Goal: Task Accomplishment & Management: Manage account settings

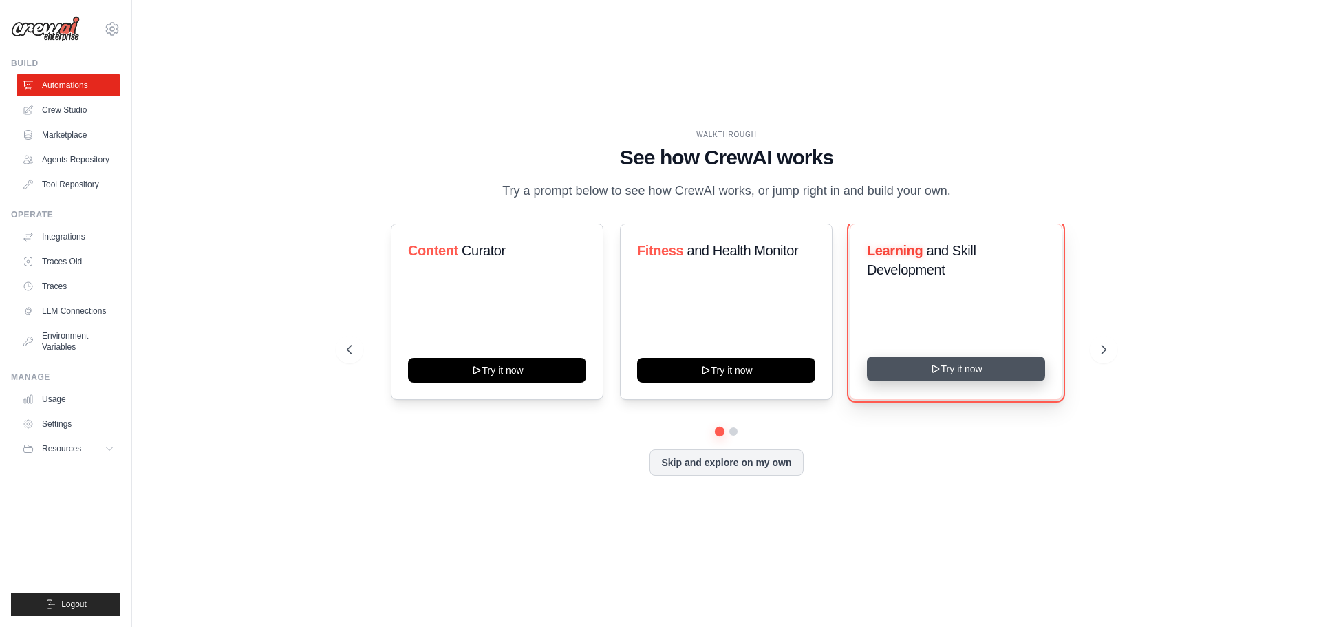
click at [947, 368] on button "Try it now" at bounding box center [956, 369] width 178 height 25
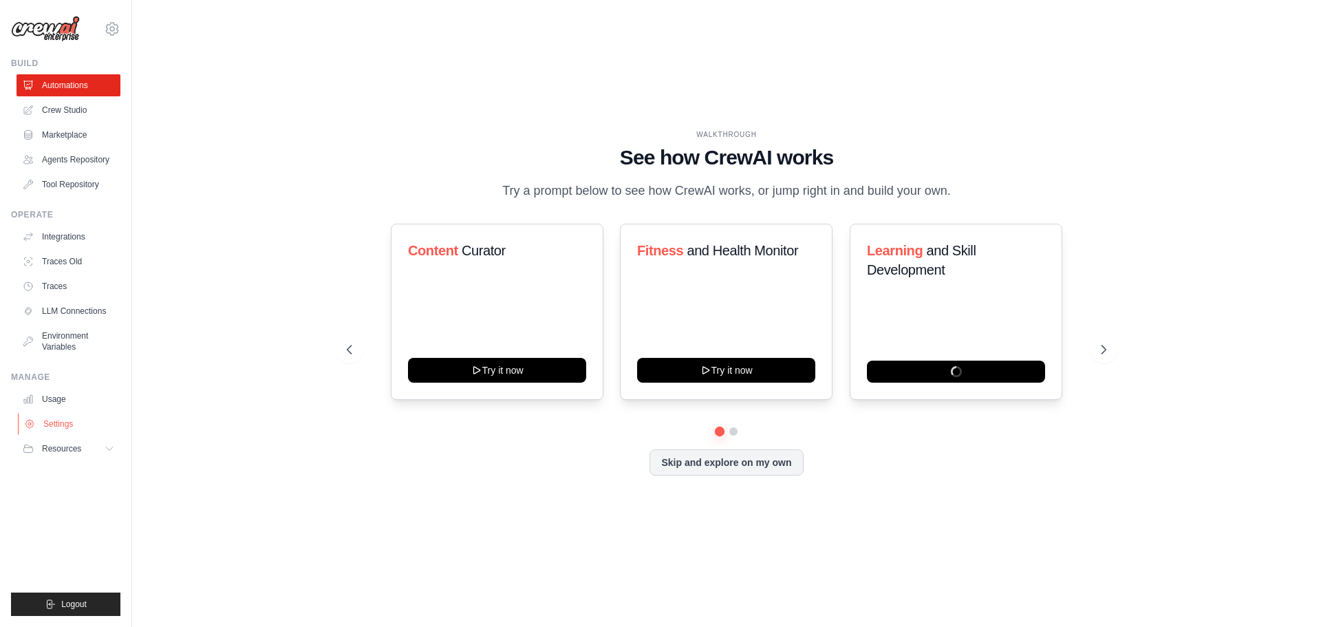
click at [56, 420] on link "Settings" at bounding box center [70, 424] width 104 height 22
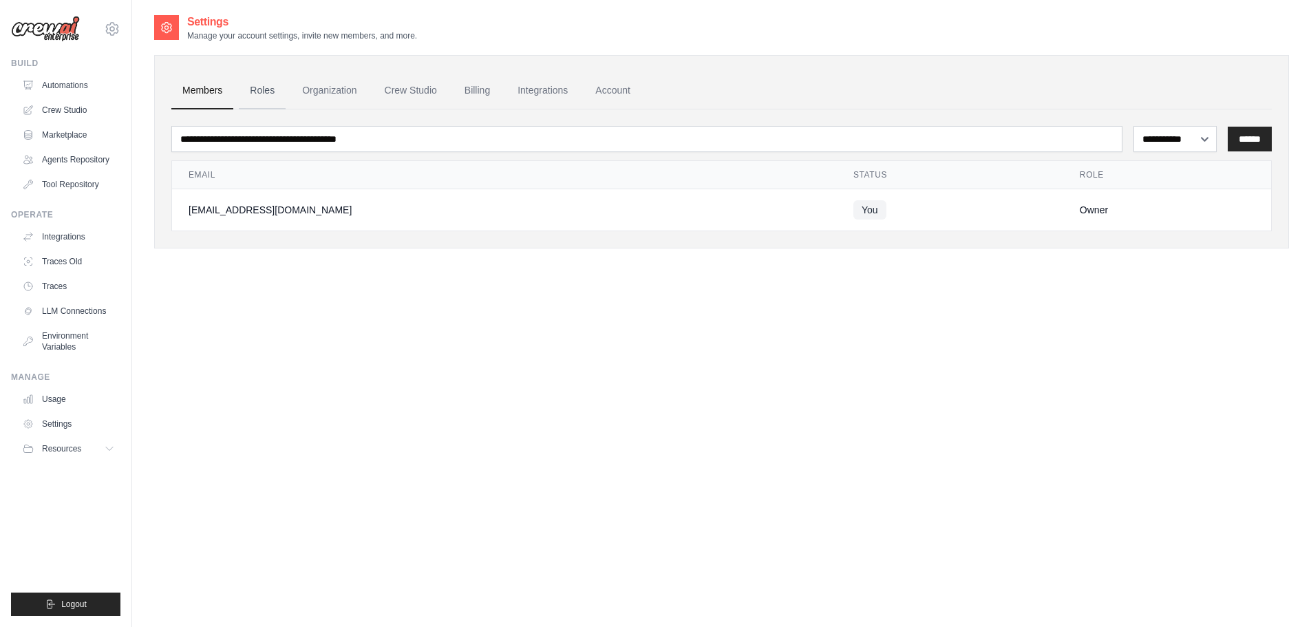
click at [257, 94] on link "Roles" at bounding box center [262, 90] width 47 height 37
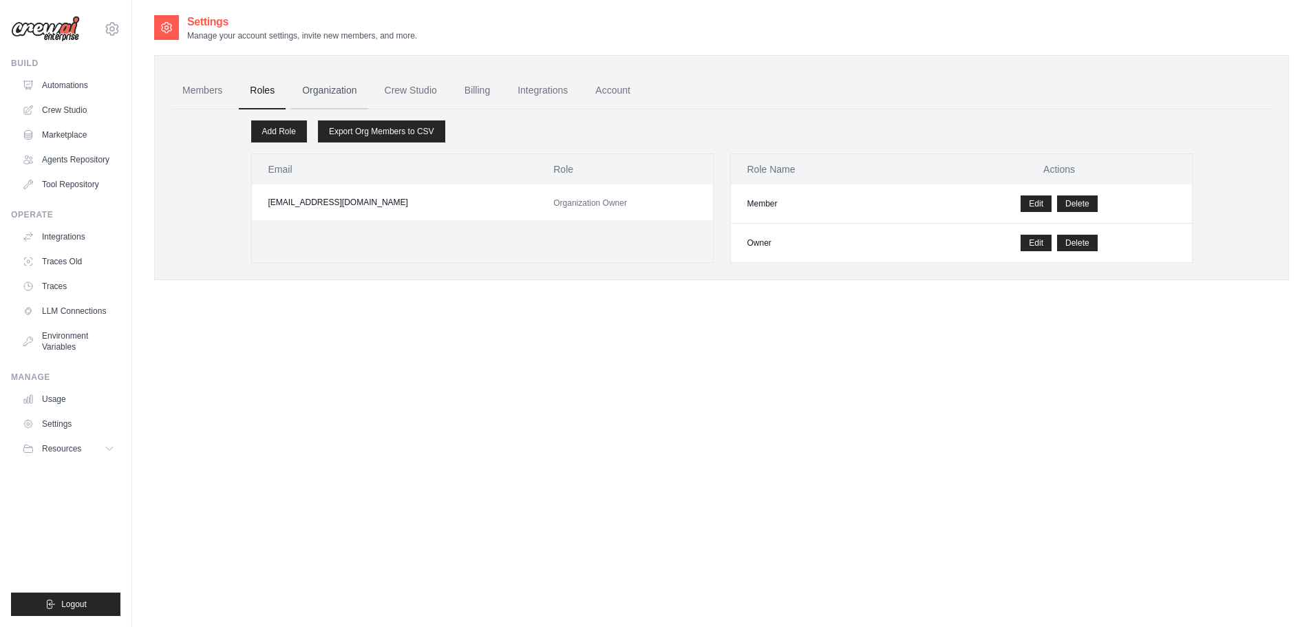
click at [321, 95] on link "Organization" at bounding box center [329, 90] width 76 height 37
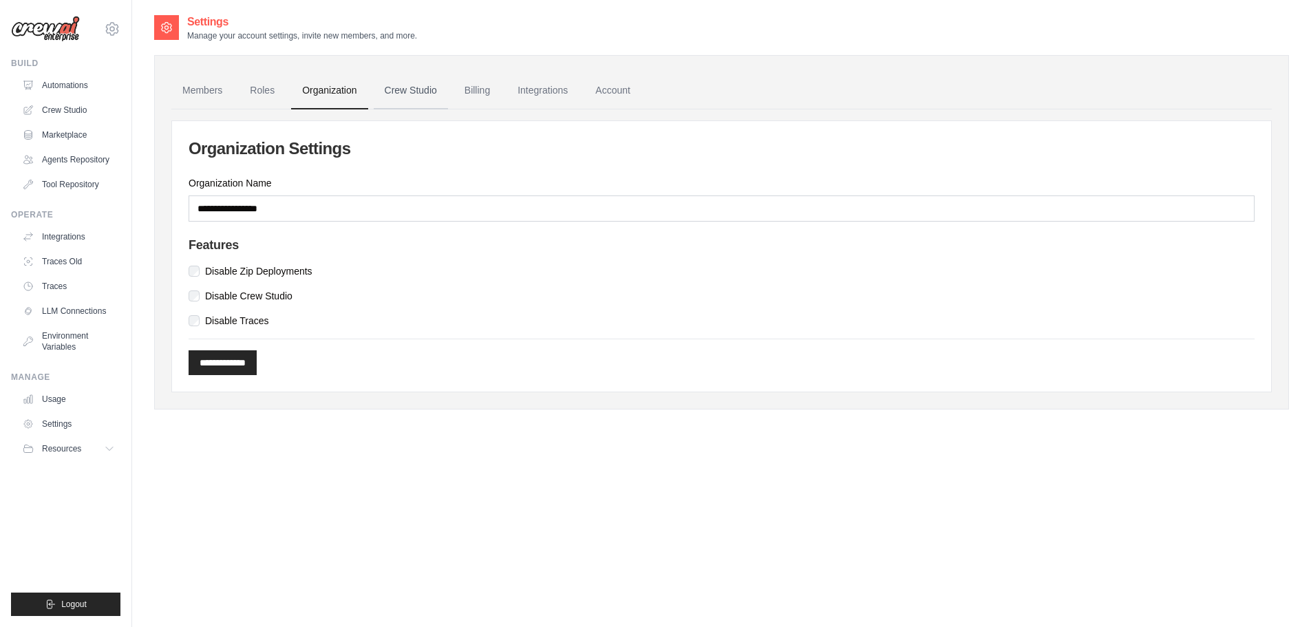
click at [405, 96] on link "Crew Studio" at bounding box center [411, 90] width 74 height 37
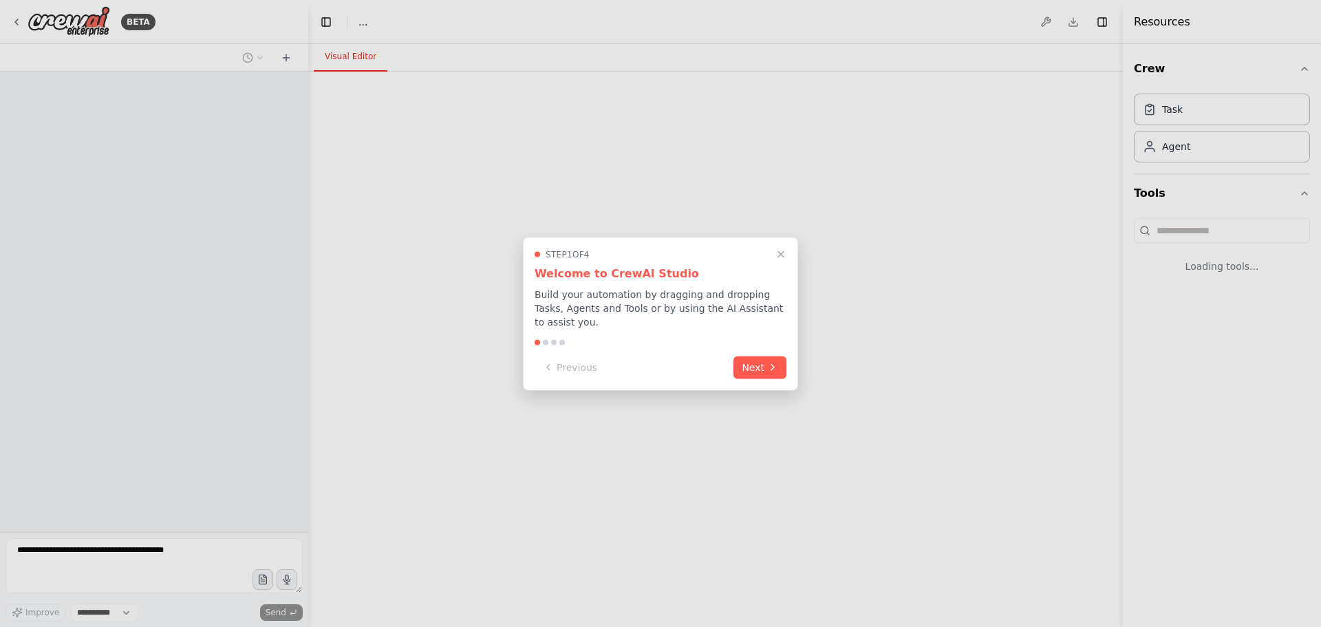
select select "****"
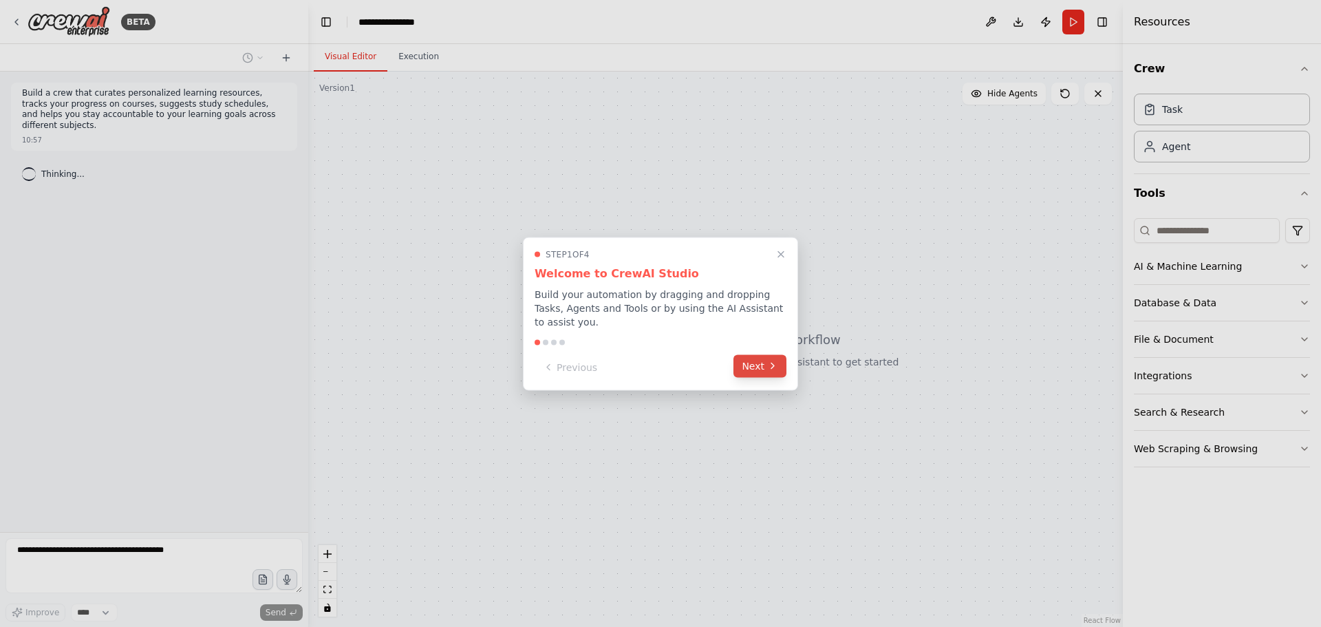
click at [770, 368] on button "Next" at bounding box center [760, 365] width 53 height 23
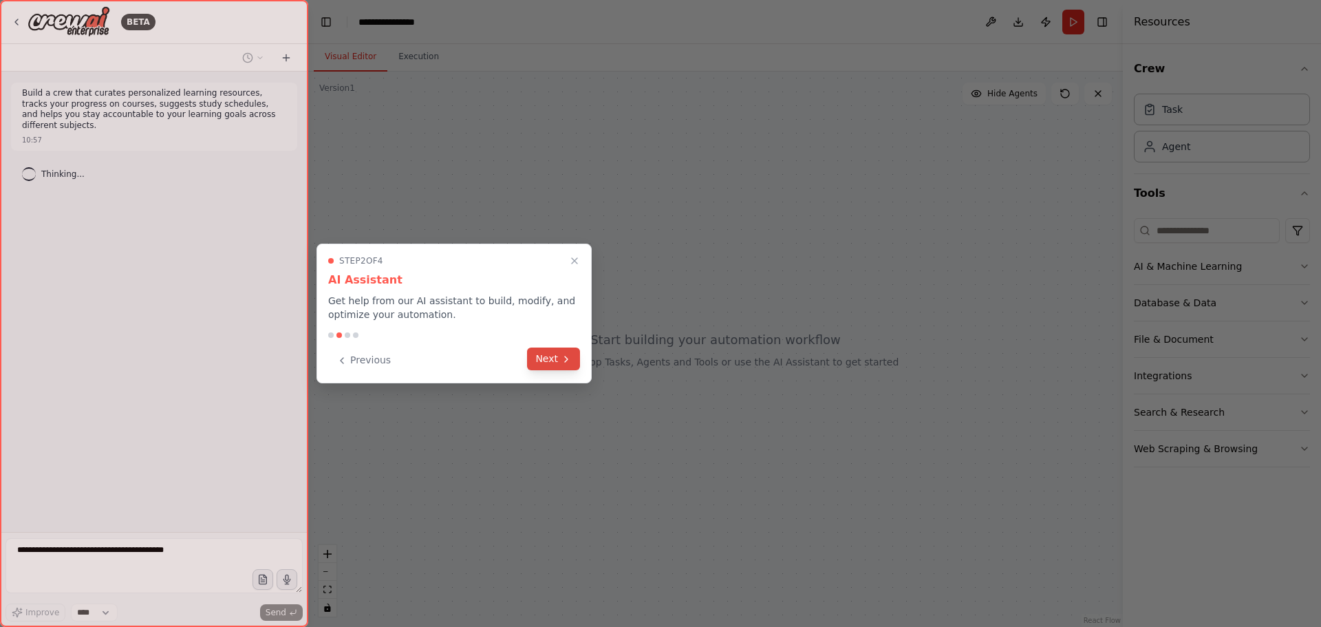
click at [540, 361] on button "Next" at bounding box center [553, 359] width 53 height 23
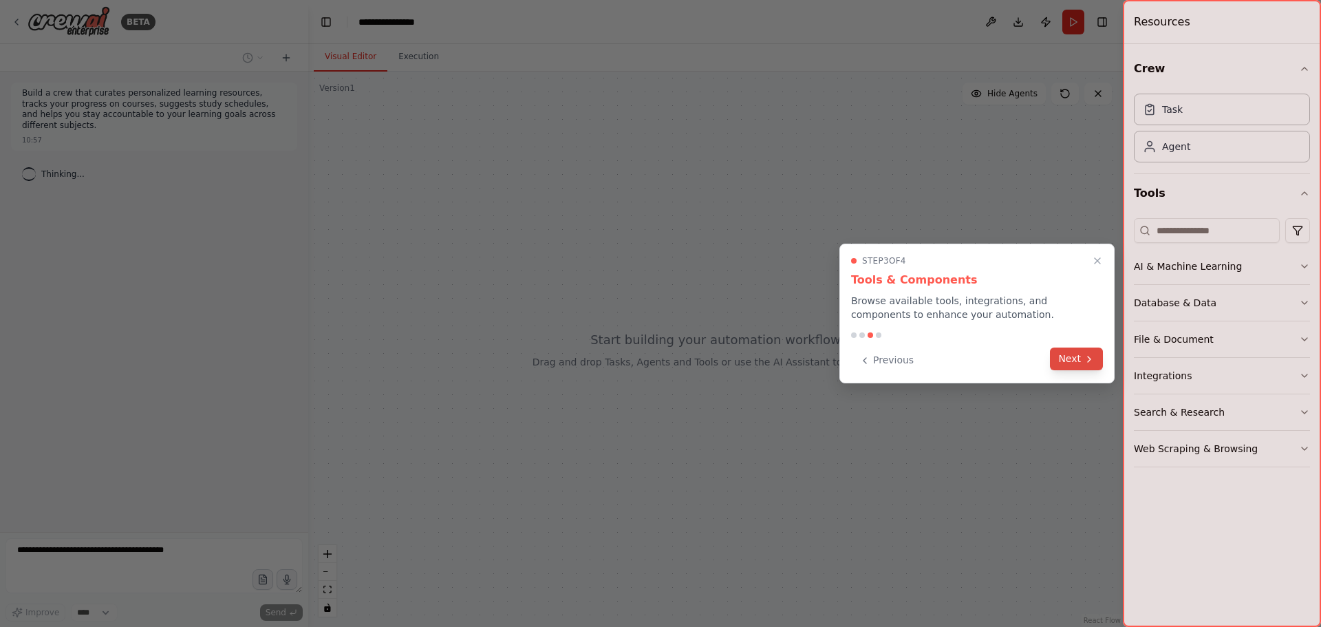
click at [1064, 367] on button "Next" at bounding box center [1076, 359] width 53 height 23
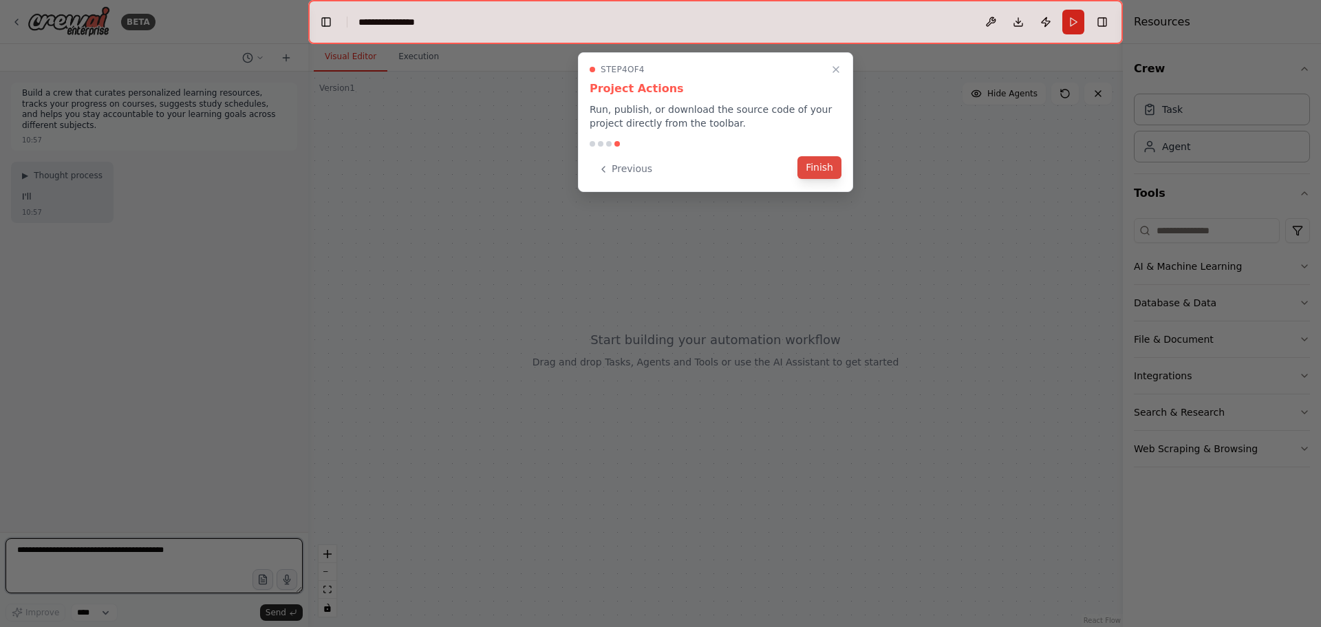
click at [825, 167] on button "Finish" at bounding box center [820, 167] width 44 height 23
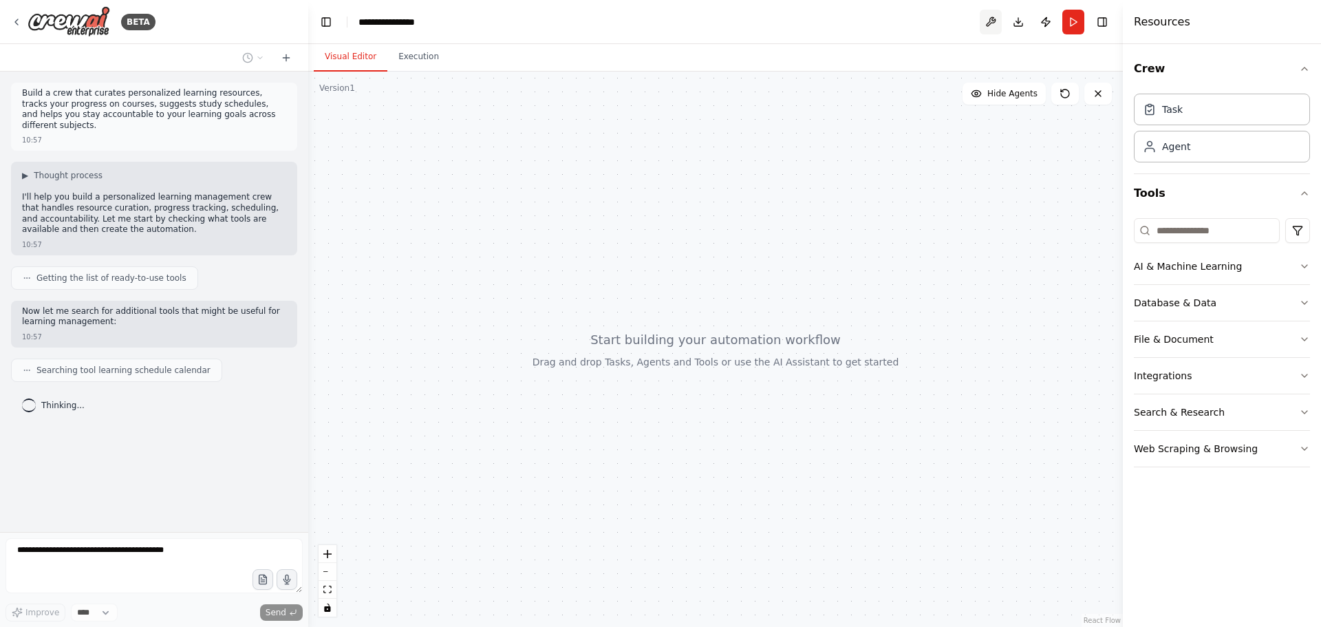
click at [993, 20] on button at bounding box center [991, 22] width 22 height 25
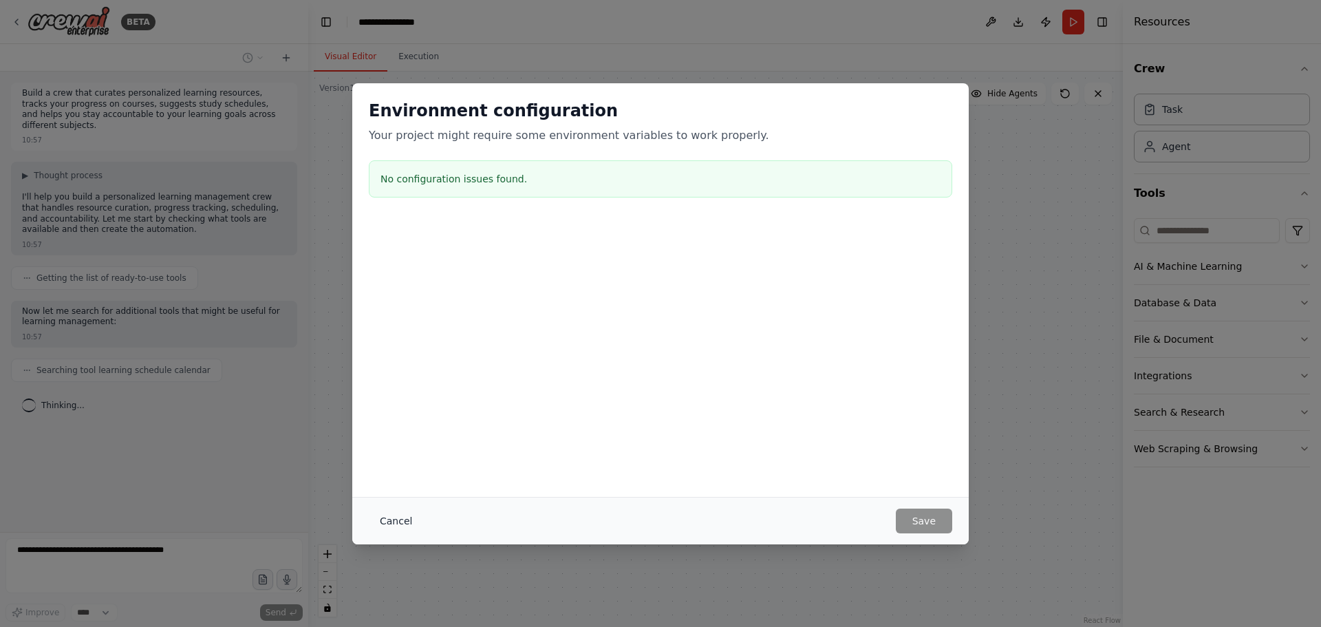
click at [405, 527] on button "Cancel" at bounding box center [396, 521] width 54 height 25
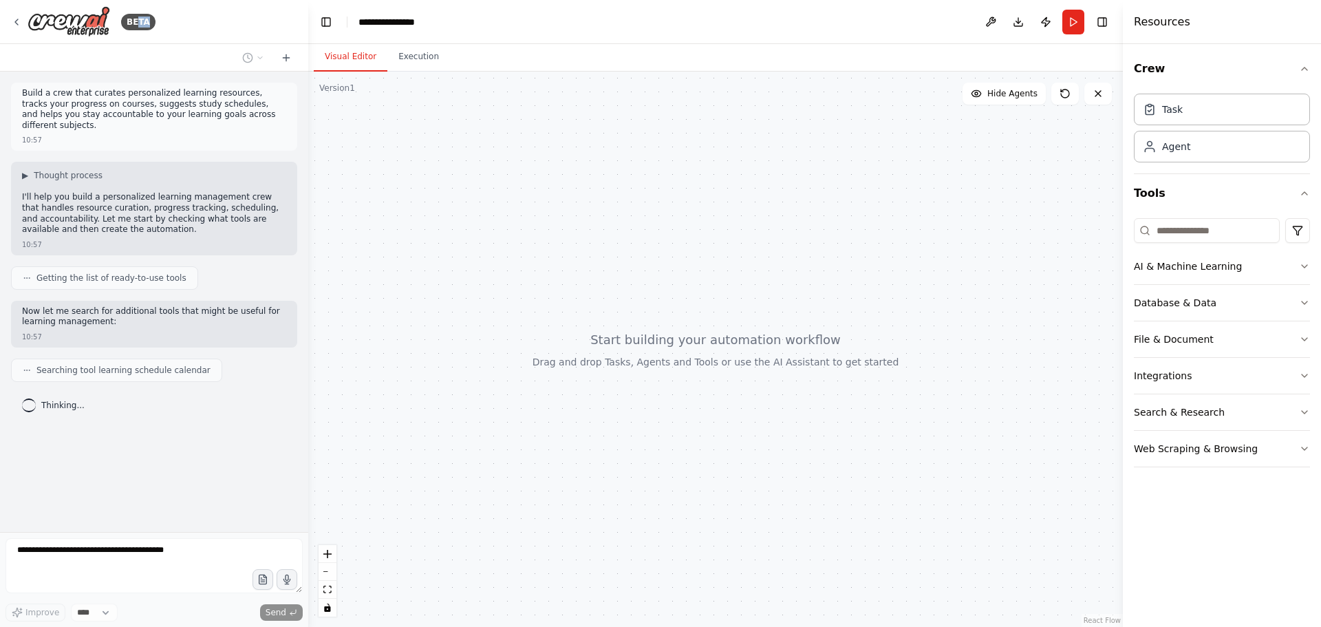
drag, startPoint x: 138, startPoint y: 19, endPoint x: 257, endPoint y: 48, distance: 122.5
click at [242, 39] on div "BETA" at bounding box center [154, 22] width 308 height 44
click at [62, 21] on img at bounding box center [69, 21] width 83 height 31
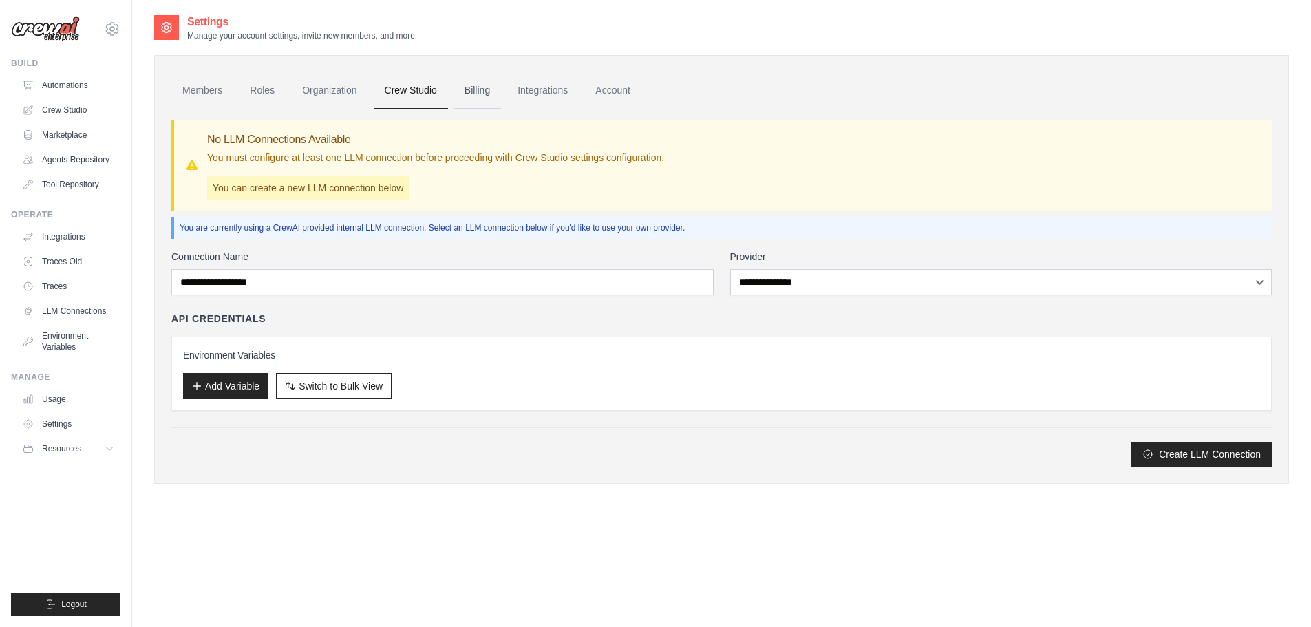
click at [483, 91] on link "Billing" at bounding box center [477, 90] width 47 height 37
click at [546, 97] on link "Integrations" at bounding box center [543, 90] width 72 height 37
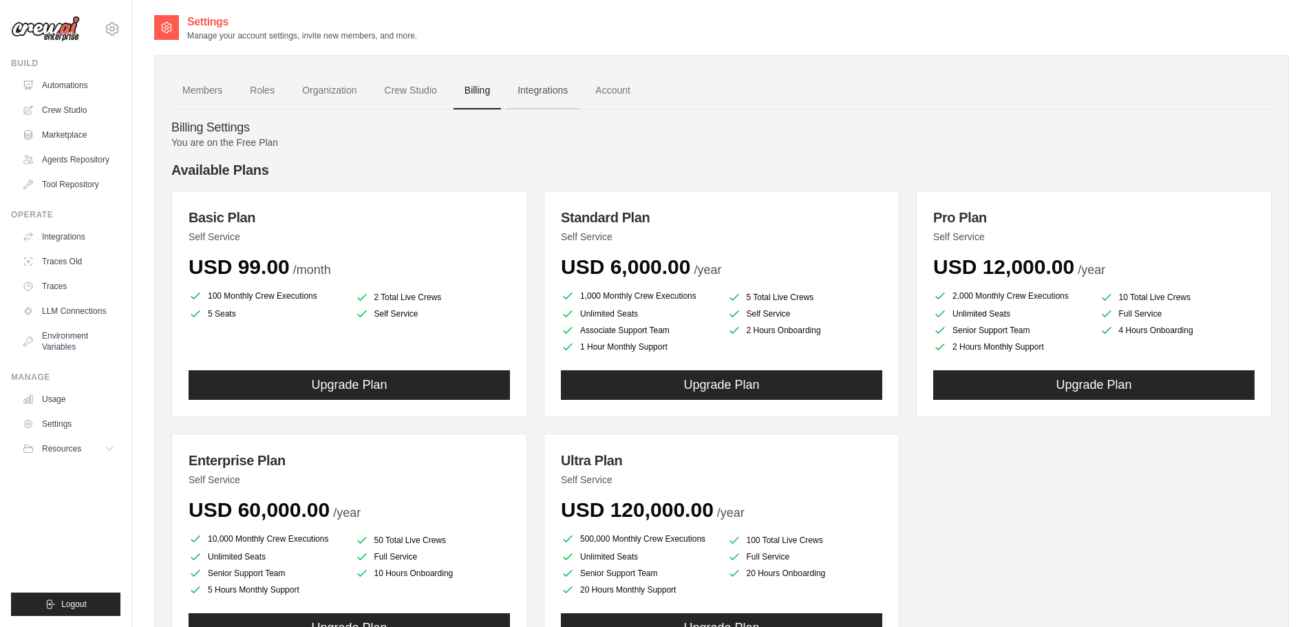
click at [542, 93] on link "Integrations" at bounding box center [543, 90] width 72 height 37
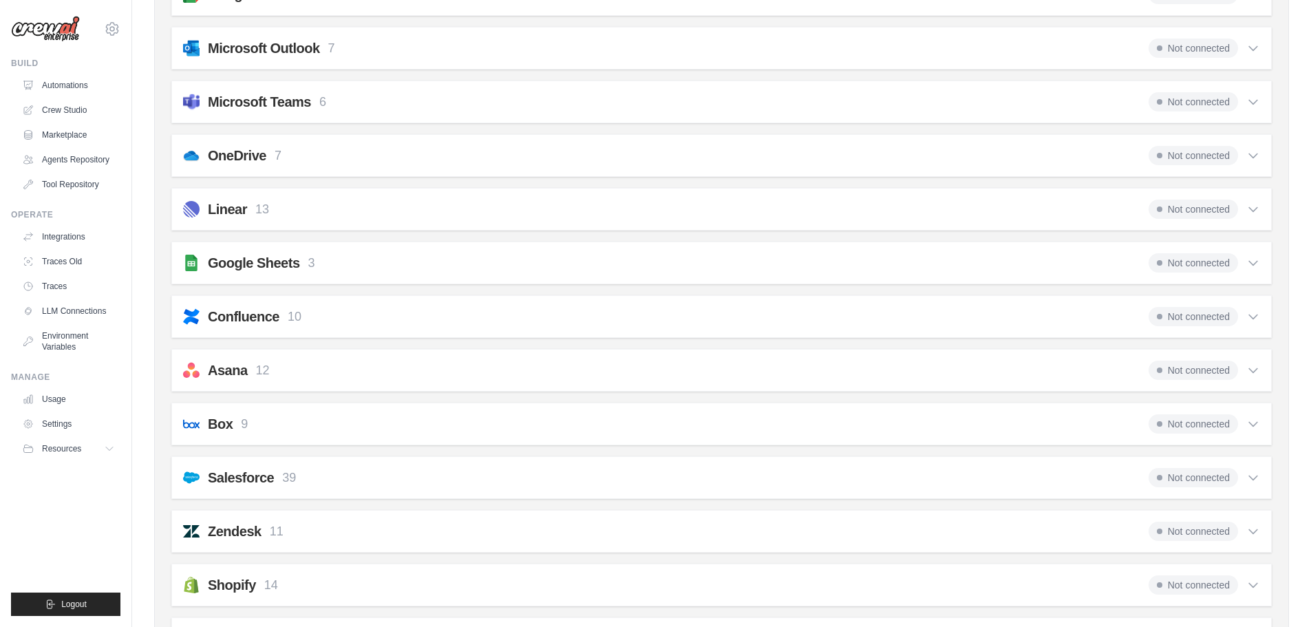
scroll to position [757, 0]
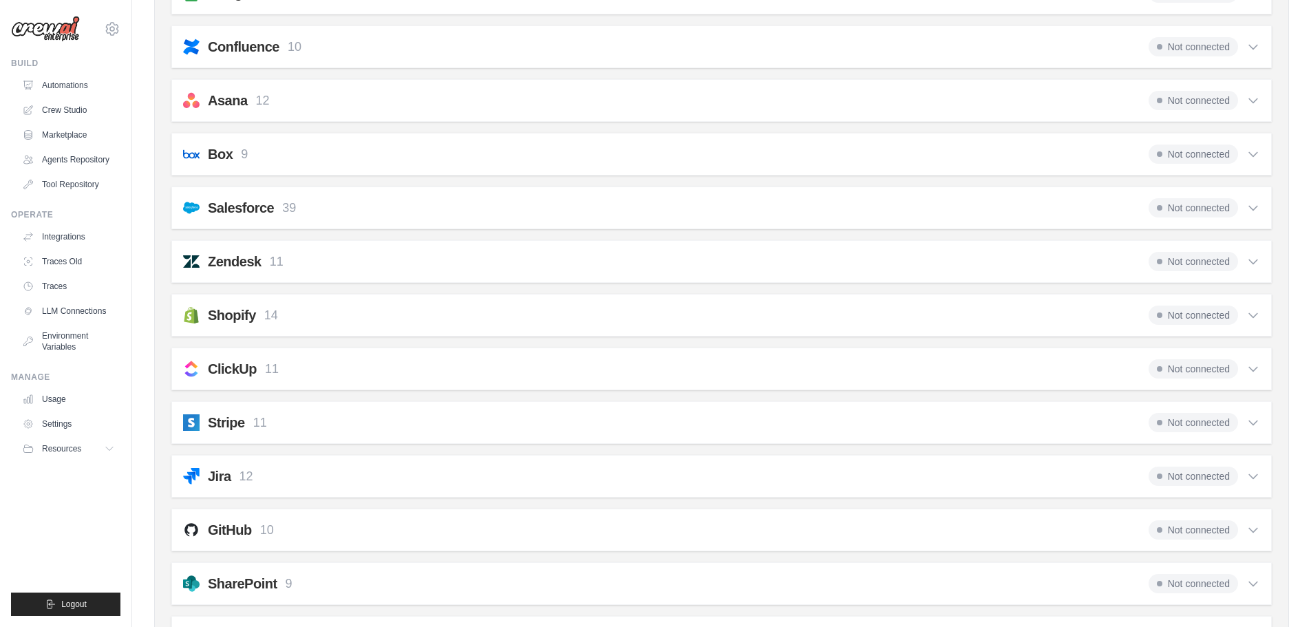
click at [1009, 531] on div "GitHub 10 Not connected" at bounding box center [721, 529] width 1077 height 19
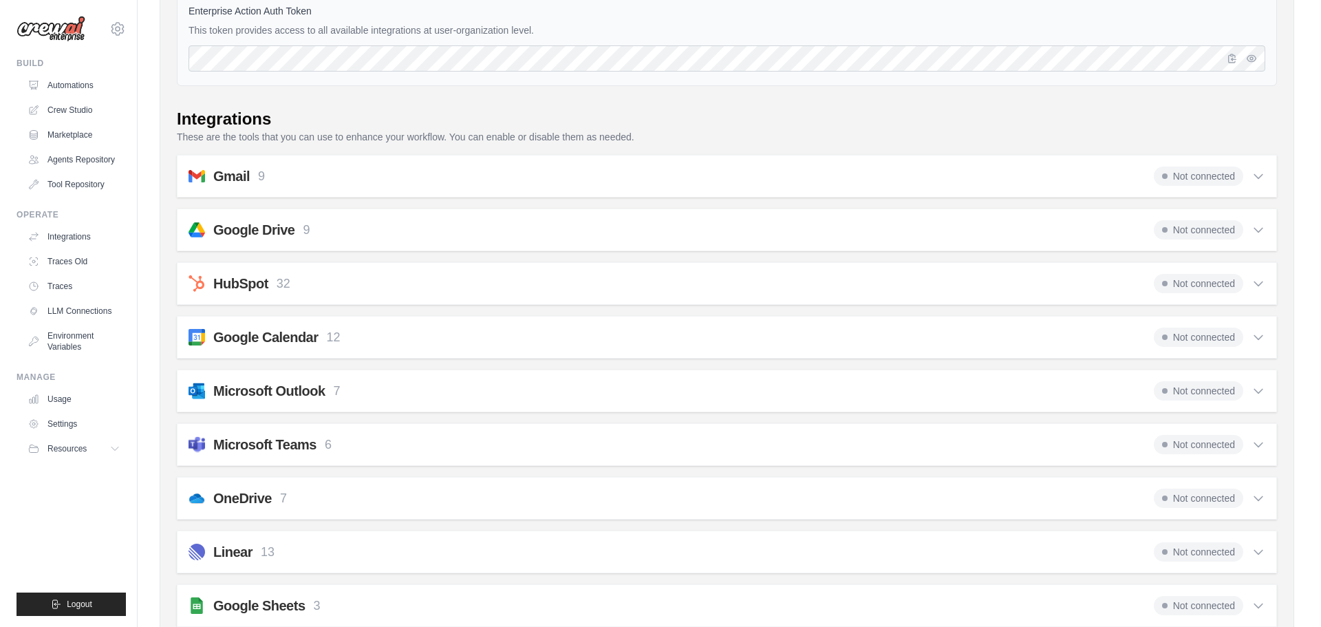
scroll to position [0, 0]
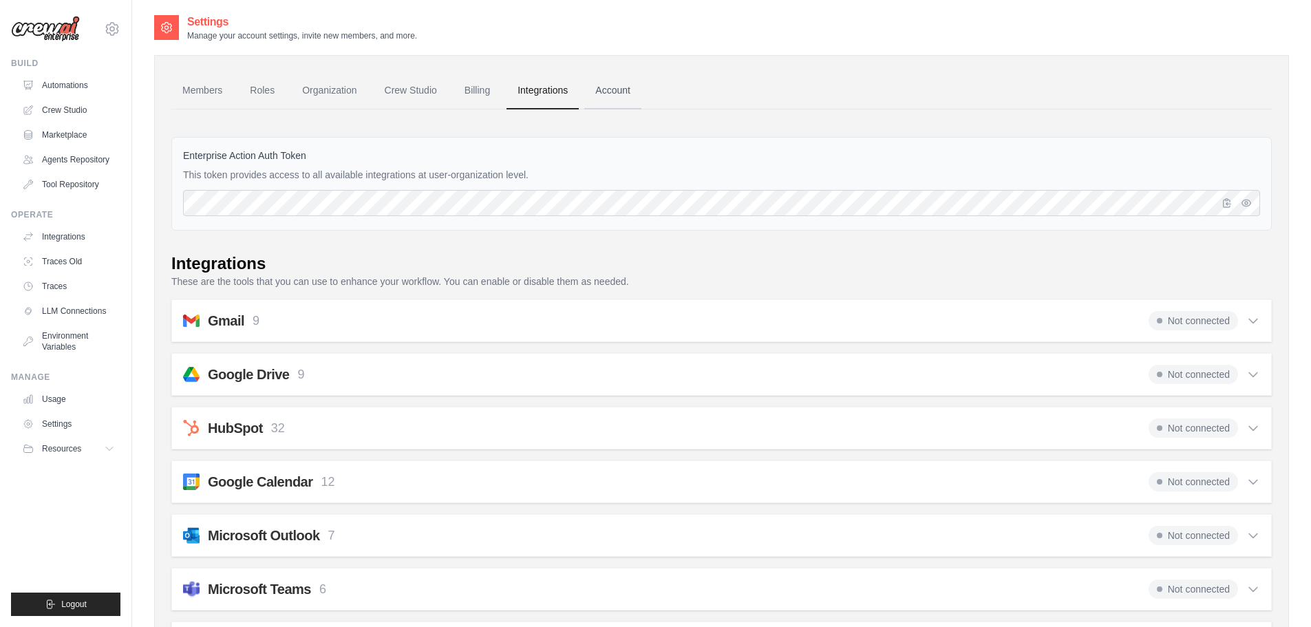
click at [620, 89] on link "Account" at bounding box center [612, 90] width 57 height 37
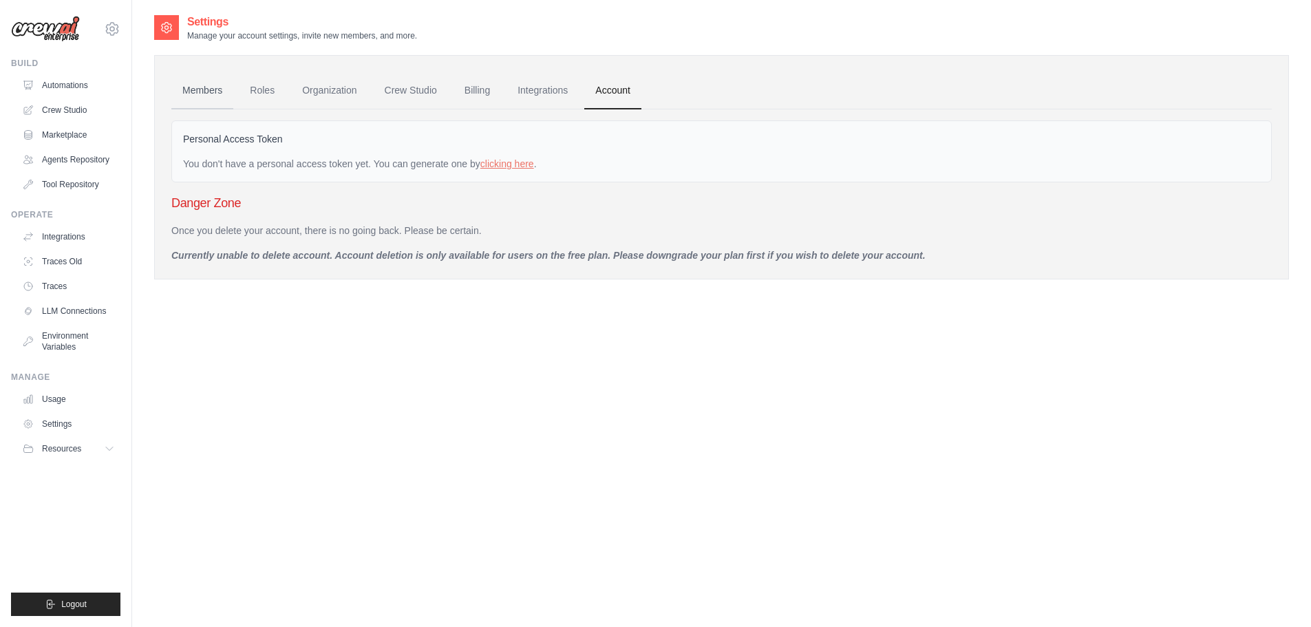
click at [202, 94] on link "Members" at bounding box center [202, 90] width 62 height 37
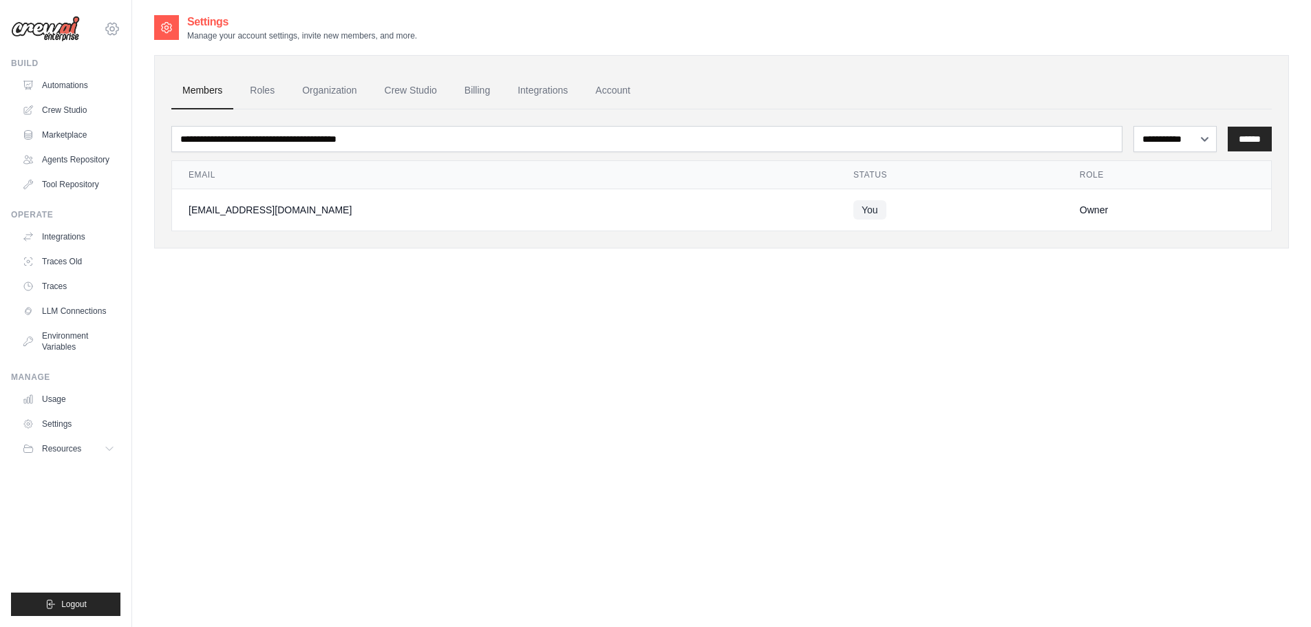
click at [116, 25] on icon at bounding box center [112, 29] width 17 height 17
click at [143, 83] on span "Settings" at bounding box center [170, 85] width 109 height 14
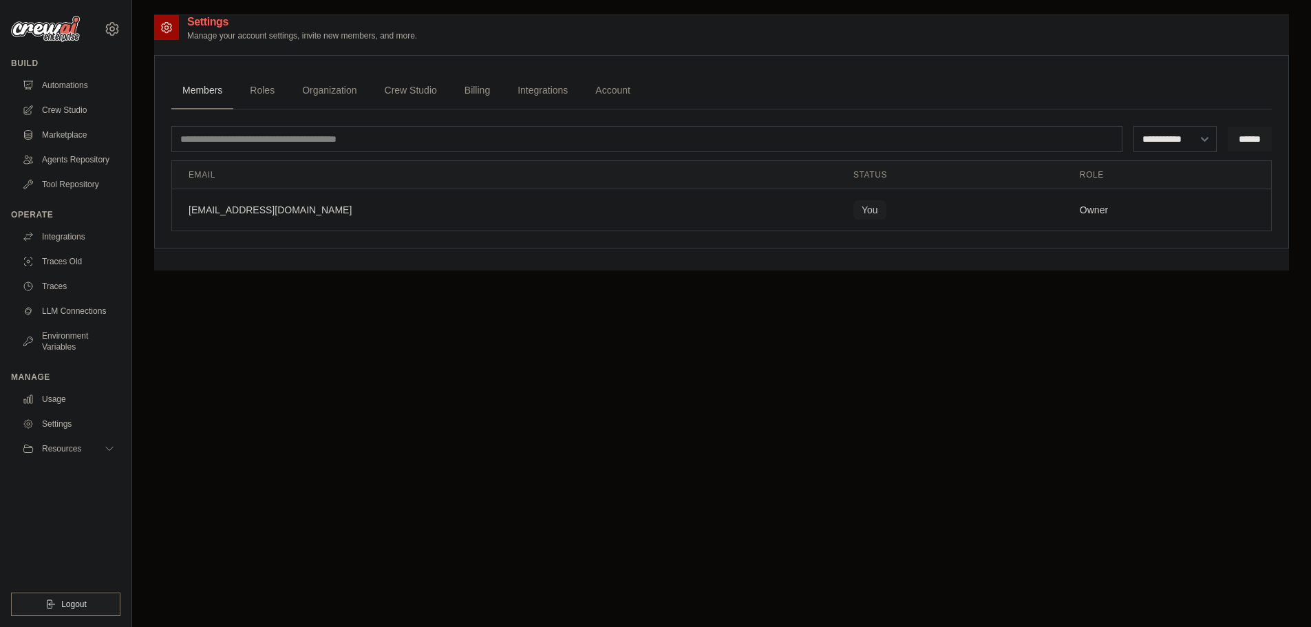
click at [388, 327] on div "**********" at bounding box center [721, 327] width 1135 height 627
click at [72, 85] on link "Automations" at bounding box center [70, 85] width 104 height 22
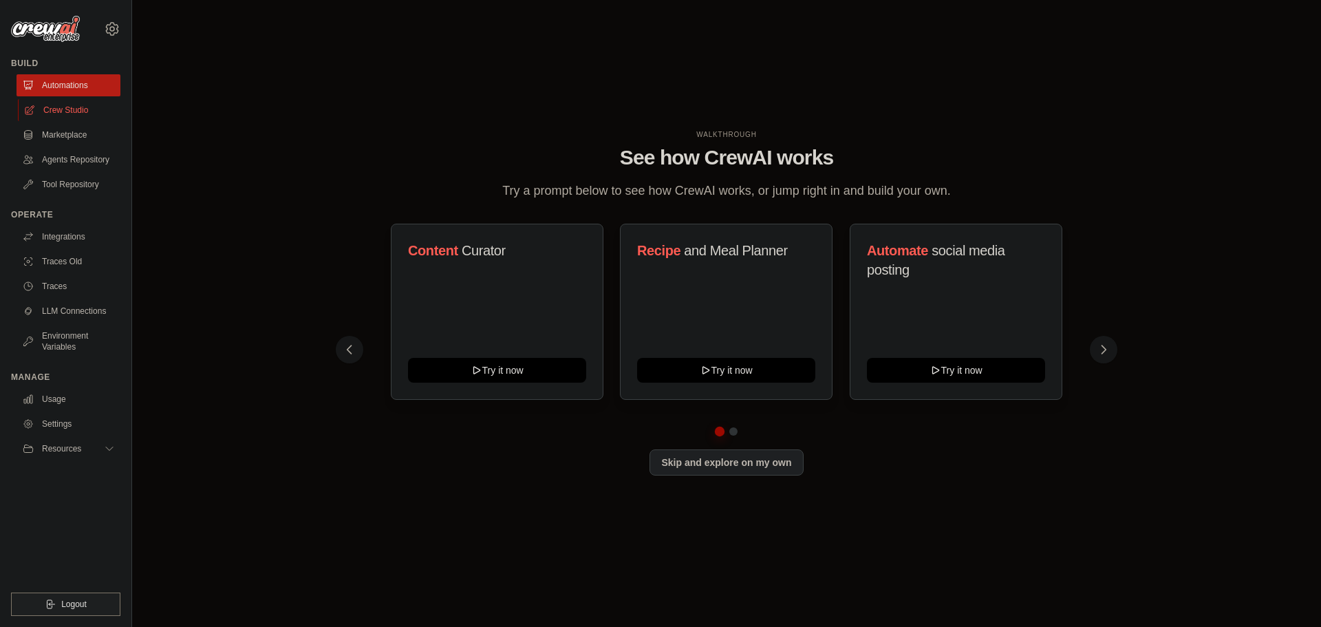
click at [70, 112] on link "Crew Studio" at bounding box center [70, 110] width 104 height 22
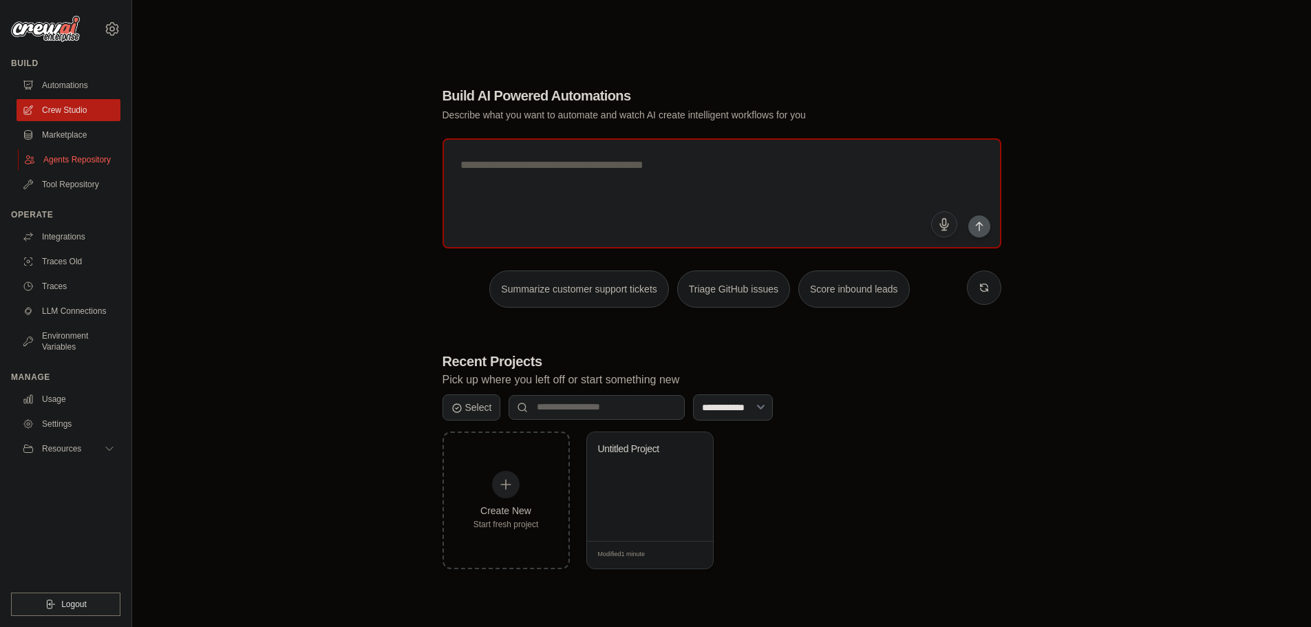
click at [89, 162] on link "Agents Repository" at bounding box center [70, 160] width 104 height 22
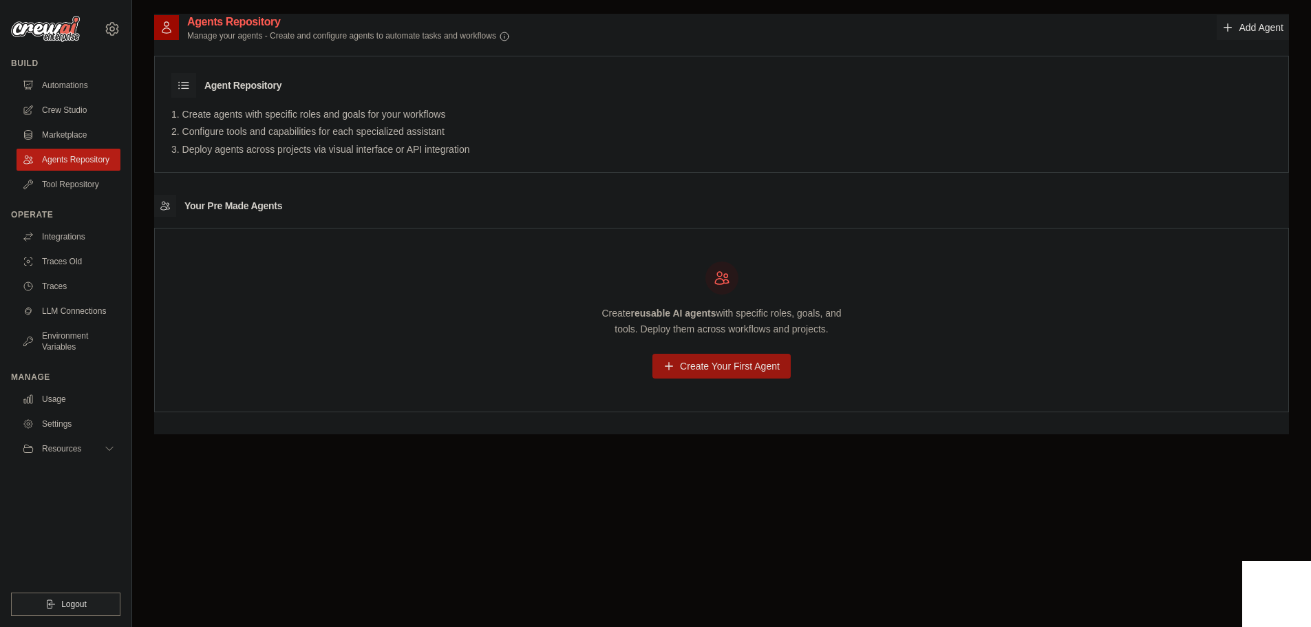
click at [688, 373] on link "Create Your First Agent" at bounding box center [721, 366] width 138 height 25
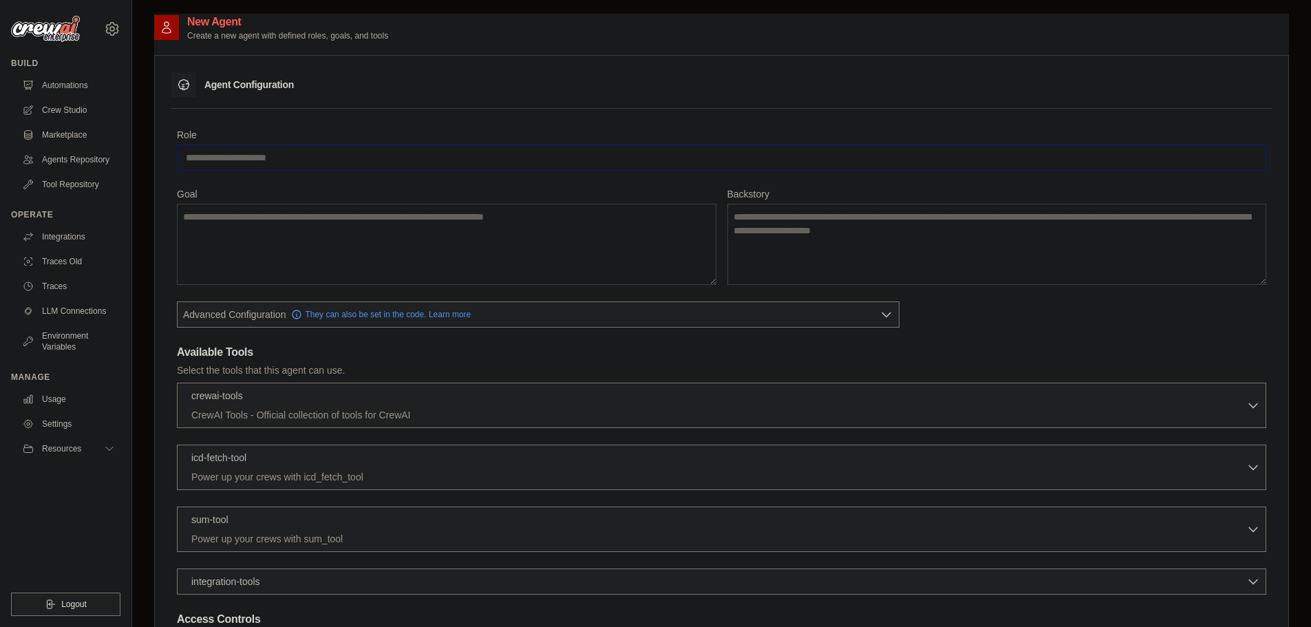
click at [260, 157] on input "Role" at bounding box center [721, 158] width 1089 height 26
click at [884, 313] on icon "button" at bounding box center [886, 314] width 8 height 4
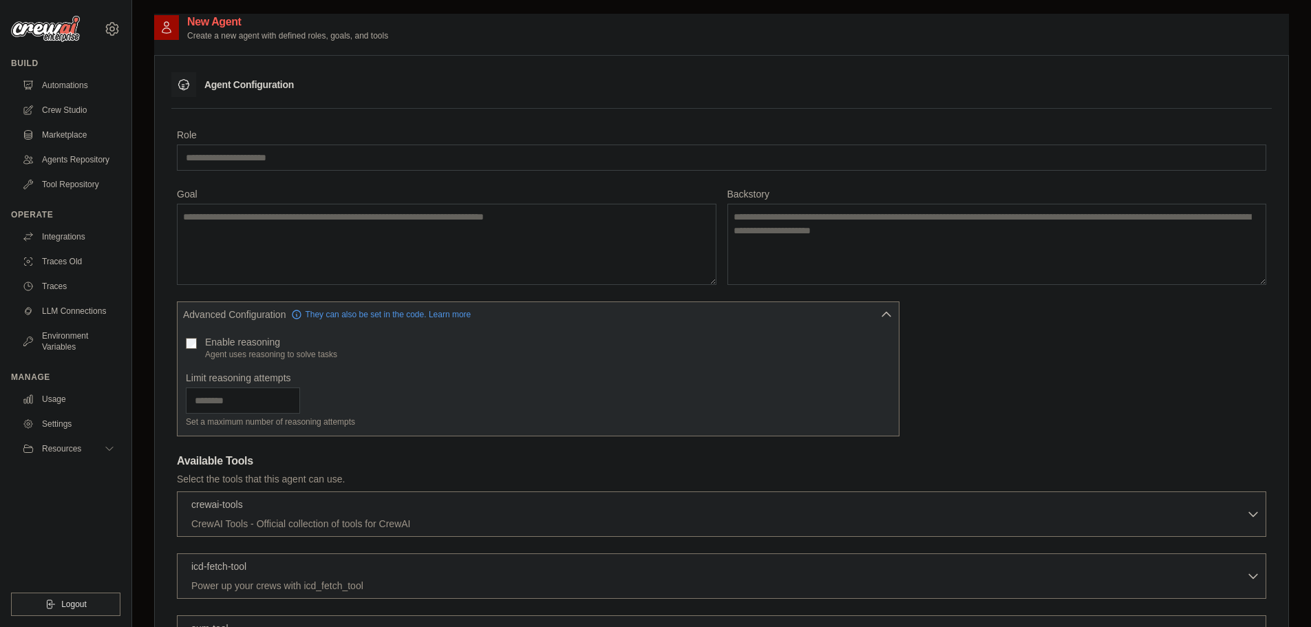
click at [257, 350] on p "Agent uses reasoning to solve tasks" at bounding box center [271, 354] width 132 height 11
click at [217, 396] on input "Limit reasoning attempts" at bounding box center [243, 400] width 114 height 26
type input "*"
click at [642, 359] on div "Enable reasoning Agent uses reasoning to solve tasks" at bounding box center [538, 347] width 705 height 25
click at [889, 312] on icon "button" at bounding box center [887, 314] width 14 height 14
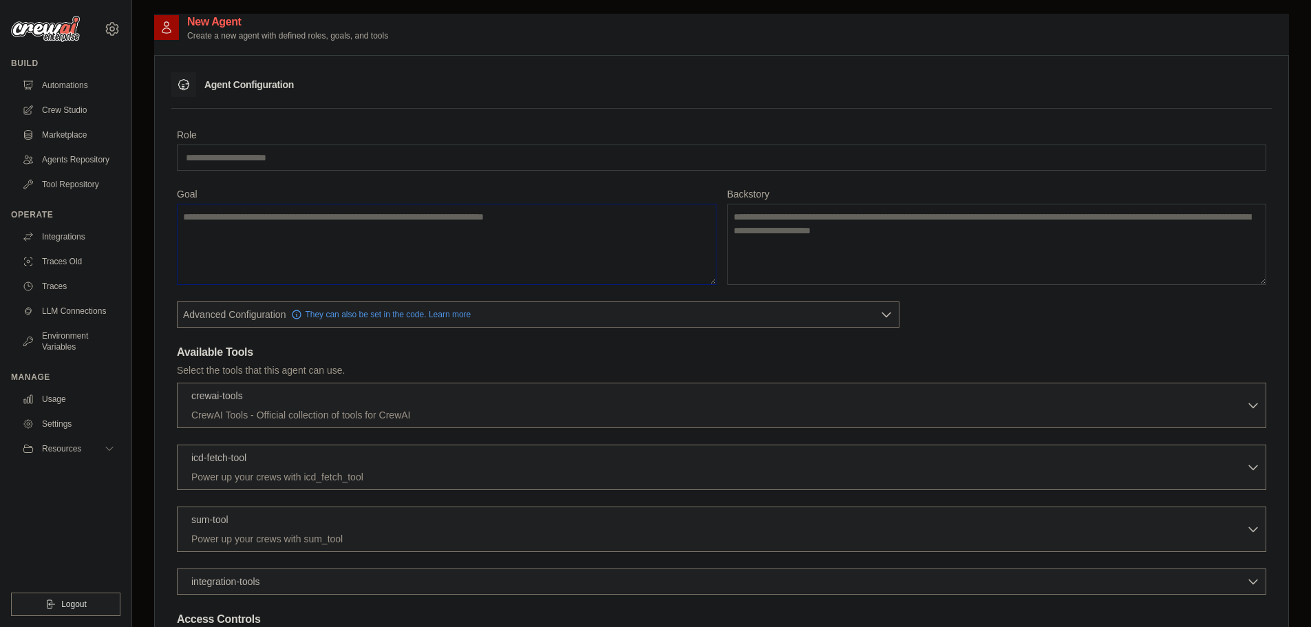
click at [558, 257] on textarea "Goal" at bounding box center [447, 244] width 540 height 81
click at [952, 324] on div "Role Goal [GEOGRAPHIC_DATA] Advanced Configuration They can also be set in the …" at bounding box center [721, 406] width 1089 height 557
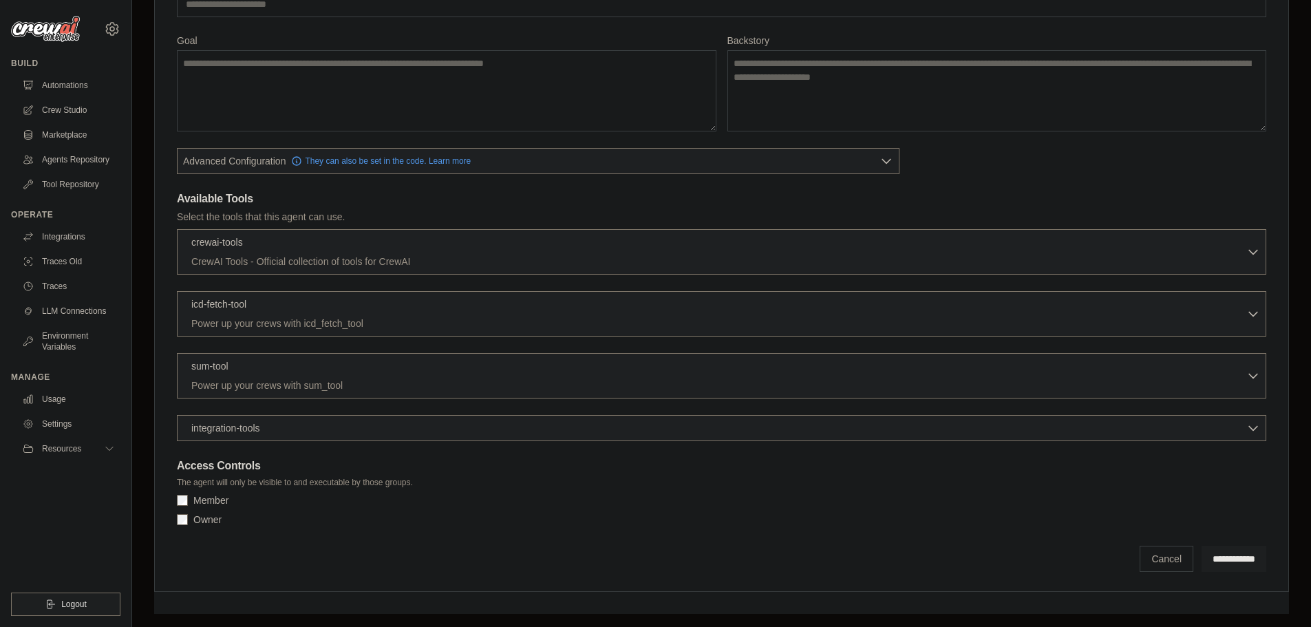
scroll to position [154, 0]
click at [331, 261] on p "CrewAI Tools - Official collection of tools for CrewAI" at bounding box center [718, 260] width 1055 height 14
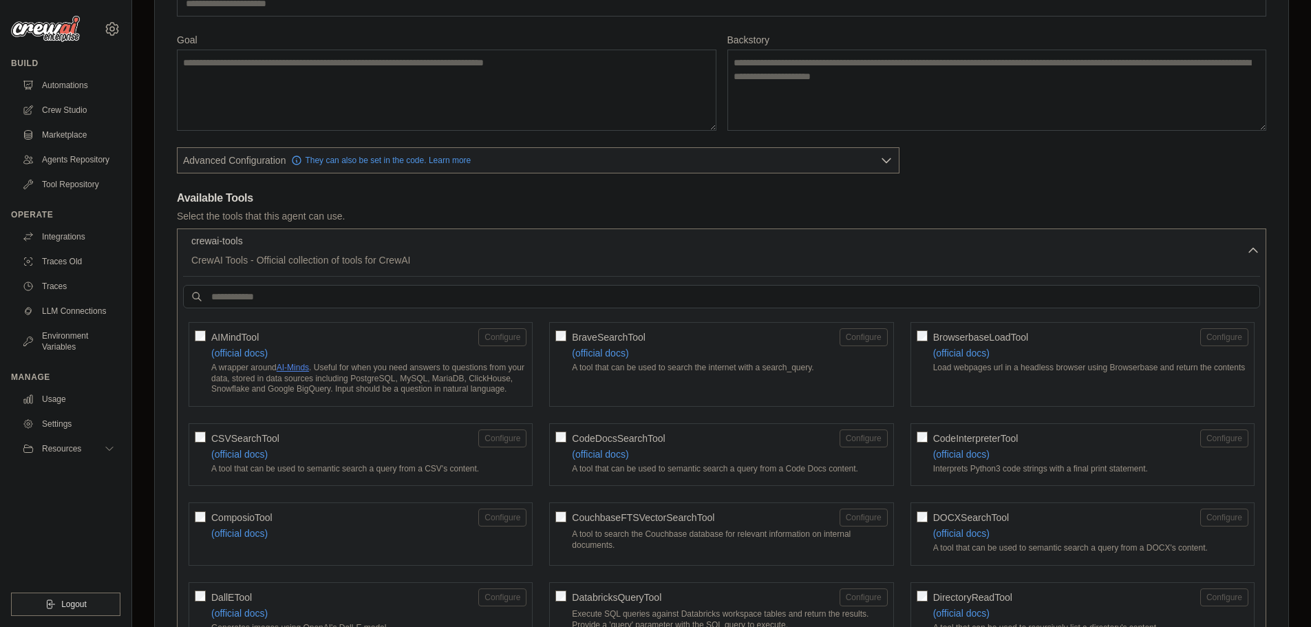
click at [282, 262] on p "CrewAI Tools - Official collection of tools for CrewAI" at bounding box center [718, 260] width 1055 height 14
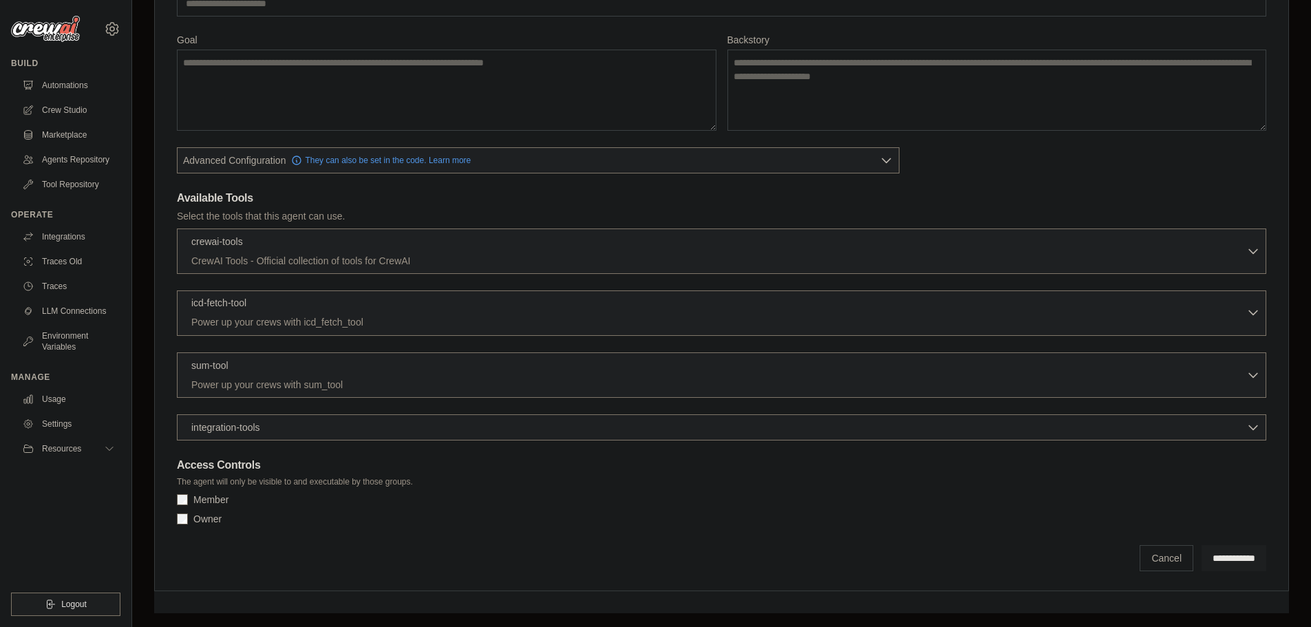
click at [274, 308] on div "icd-fetch-tool 0 selected" at bounding box center [718, 304] width 1055 height 17
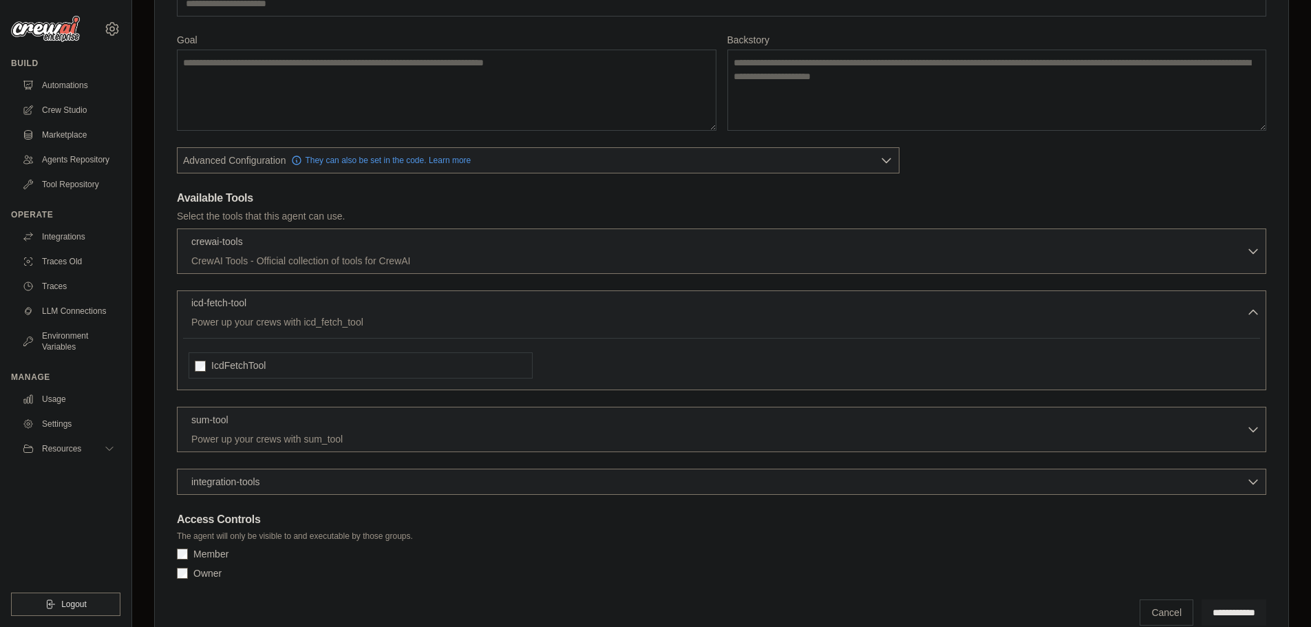
click at [274, 308] on div "icd-fetch-tool 0 selected" at bounding box center [718, 304] width 1055 height 17
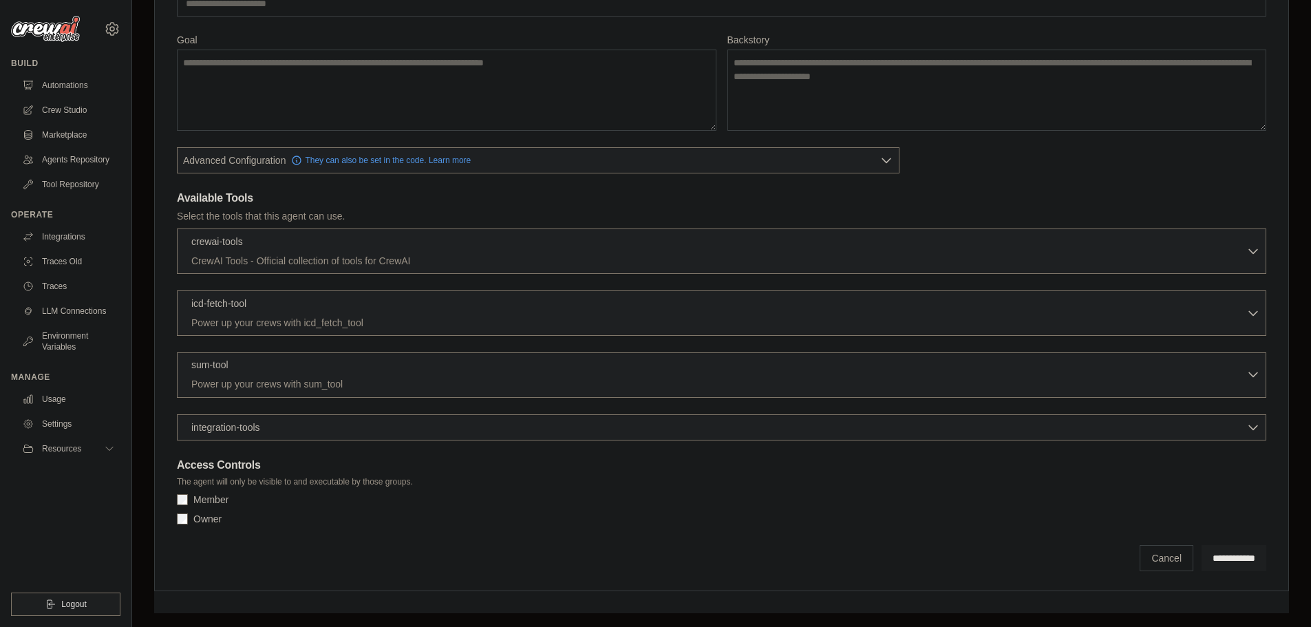
click at [271, 378] on p "Power up your crews with sum_tool" at bounding box center [718, 384] width 1055 height 14
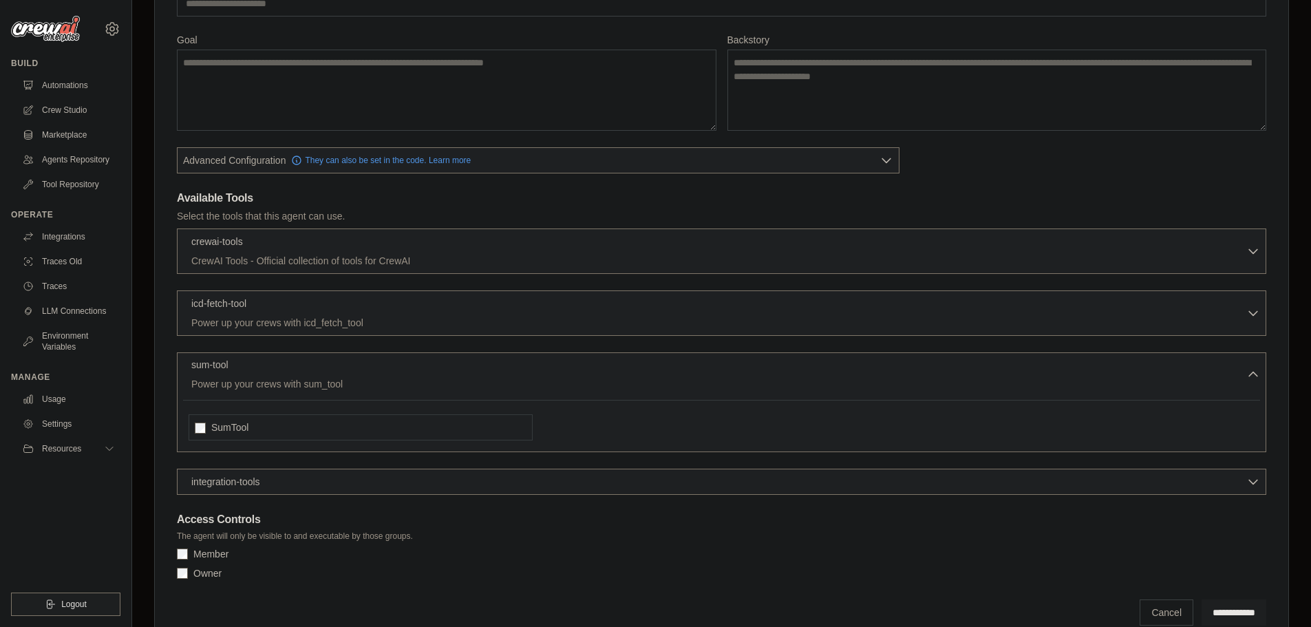
click at [273, 373] on div "sum-tool 0 selected" at bounding box center [718, 366] width 1055 height 17
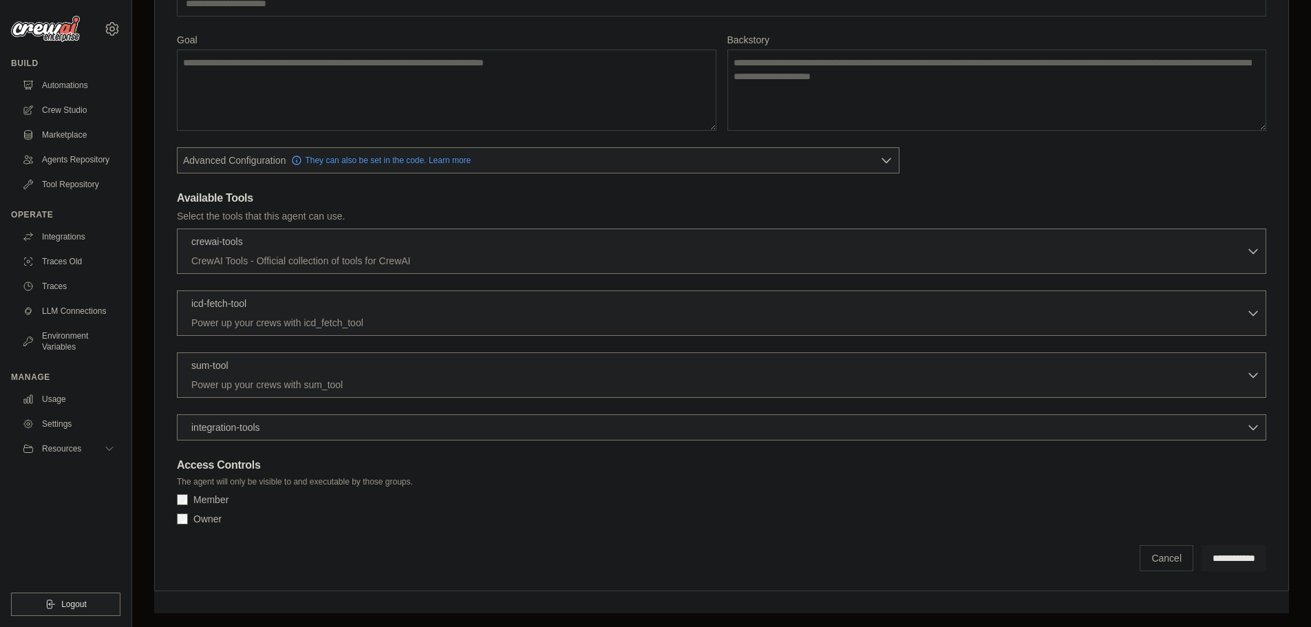
click at [262, 436] on div "integration-tools 0 selected Gmail HubSpot Microsoft Teams" at bounding box center [721, 427] width 1089 height 26
click at [268, 428] on div "integration-tools 0 selected" at bounding box center [725, 427] width 1069 height 14
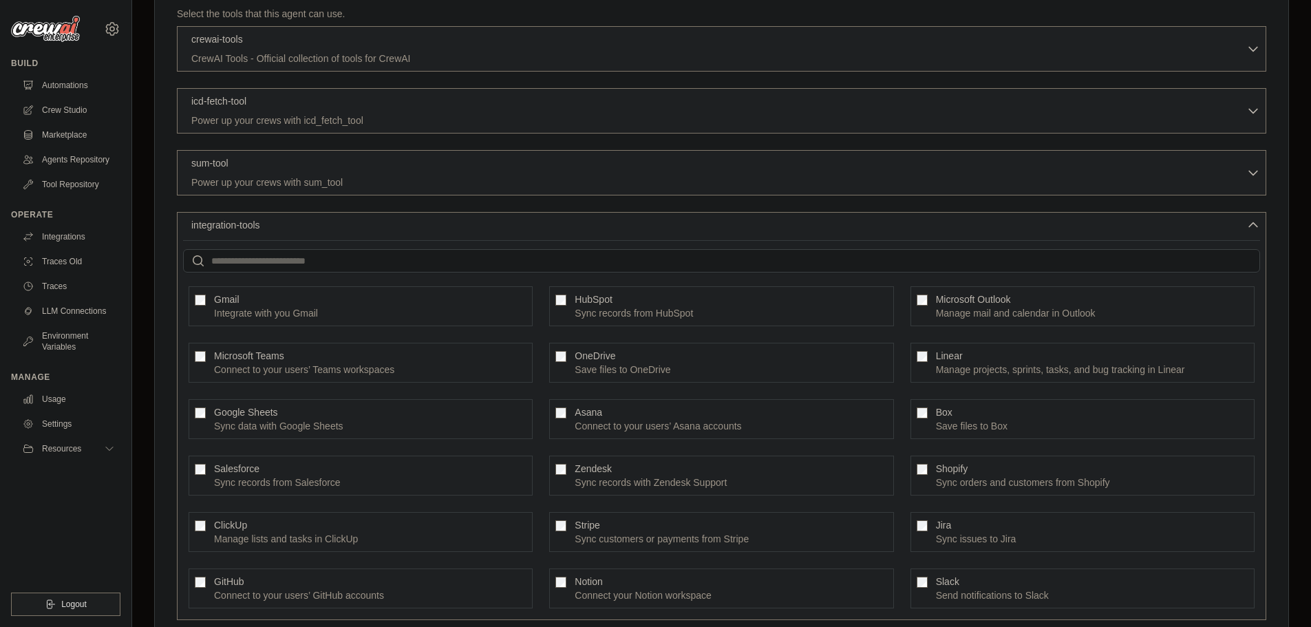
scroll to position [429, 0]
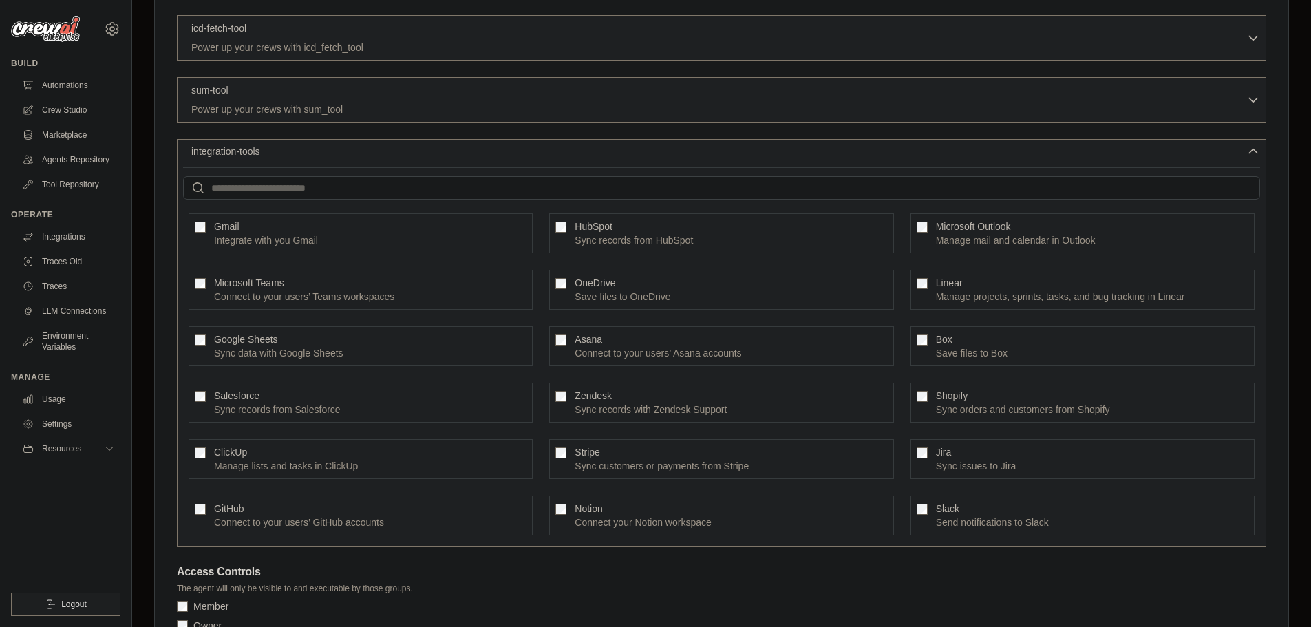
click at [244, 151] on span "integration-tools" at bounding box center [225, 152] width 69 height 14
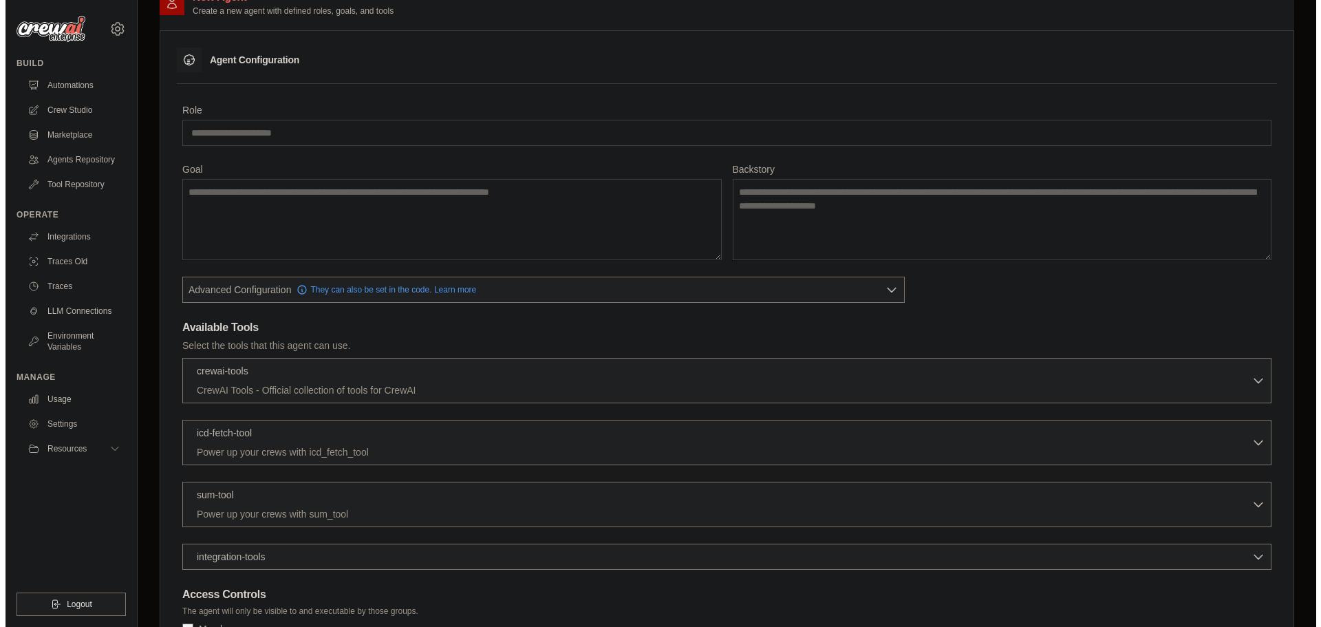
scroll to position [0, 0]
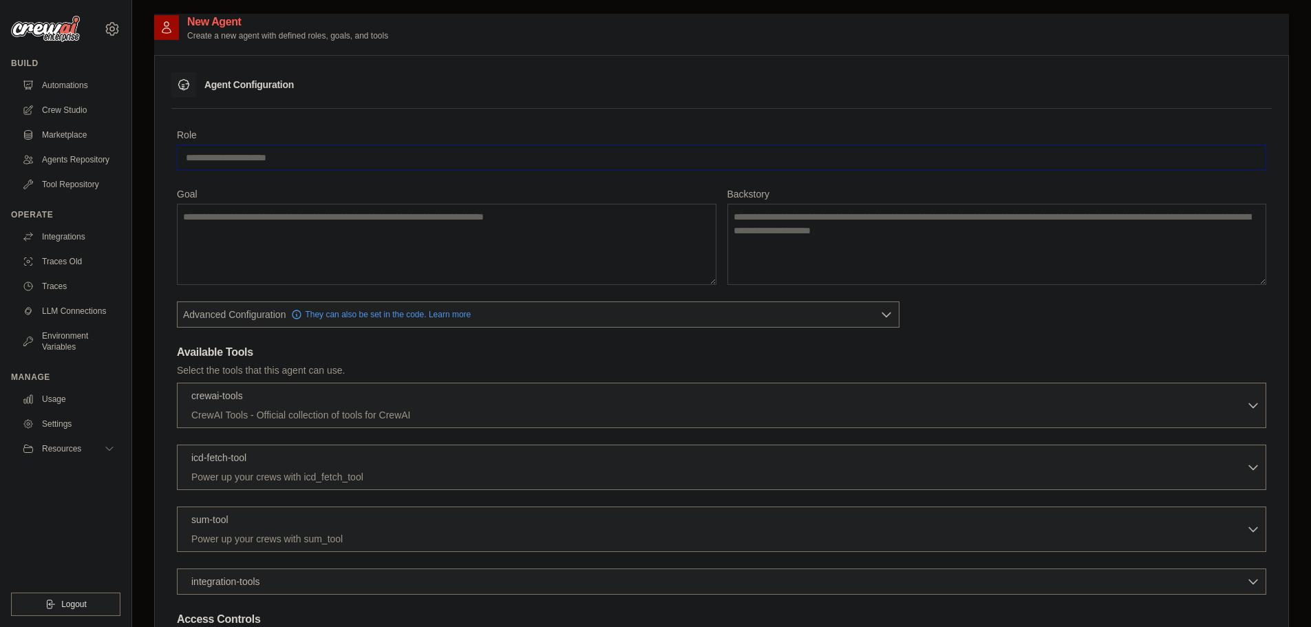
click at [258, 153] on input "Role" at bounding box center [721, 158] width 1089 height 26
click at [262, 241] on textarea "Goal" at bounding box center [447, 244] width 540 height 81
click at [407, 339] on div "Role Goal Backstory Advanced Configuration They can also be set in the code. Le…" at bounding box center [721, 406] width 1089 height 557
click at [75, 315] on link "LLM Connections" at bounding box center [70, 311] width 104 height 22
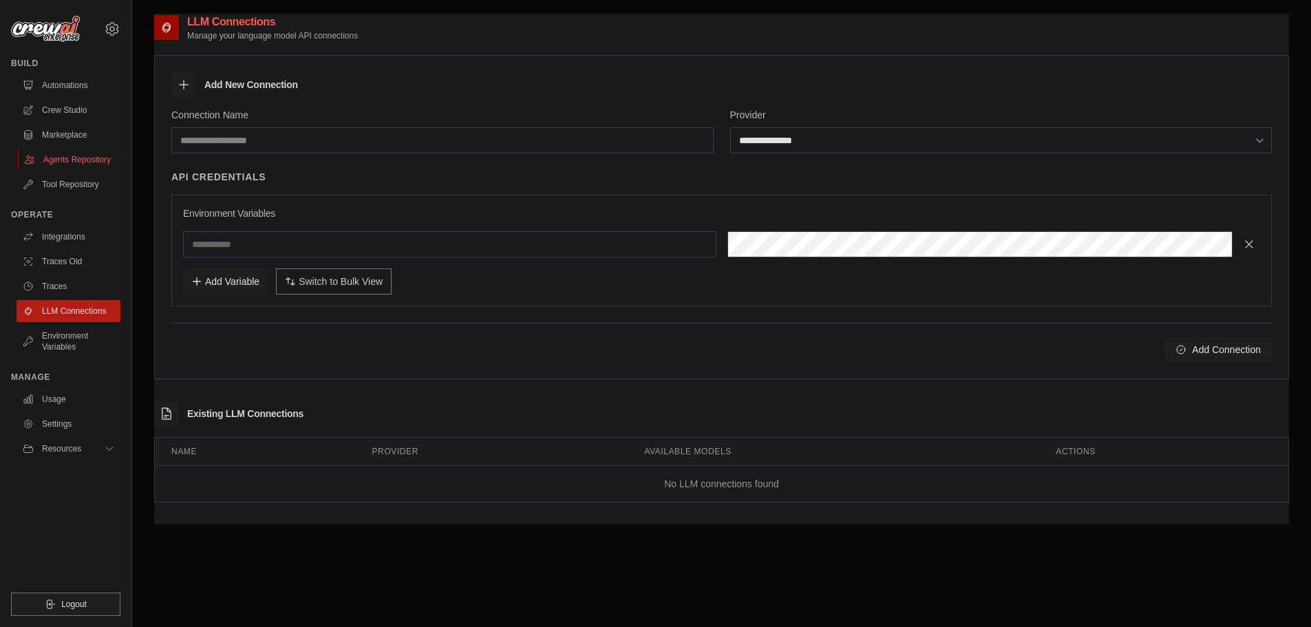
click at [65, 161] on link "Agents Repository" at bounding box center [70, 160] width 104 height 22
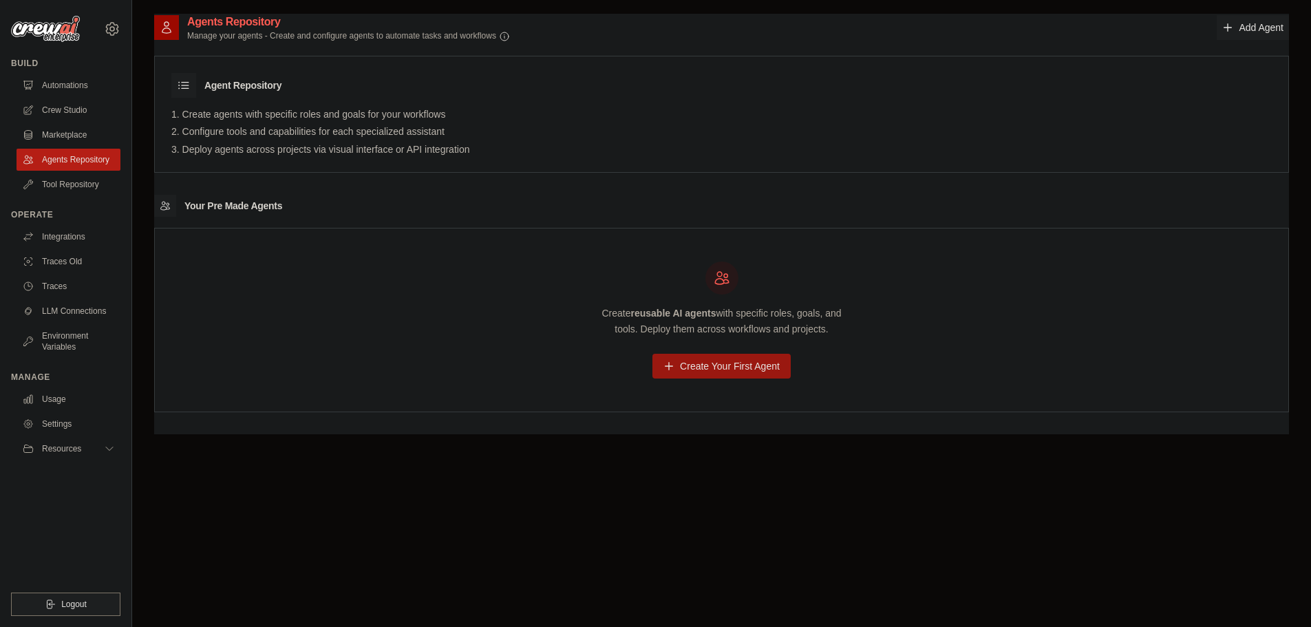
click at [721, 369] on link "Create Your First Agent" at bounding box center [721, 366] width 138 height 25
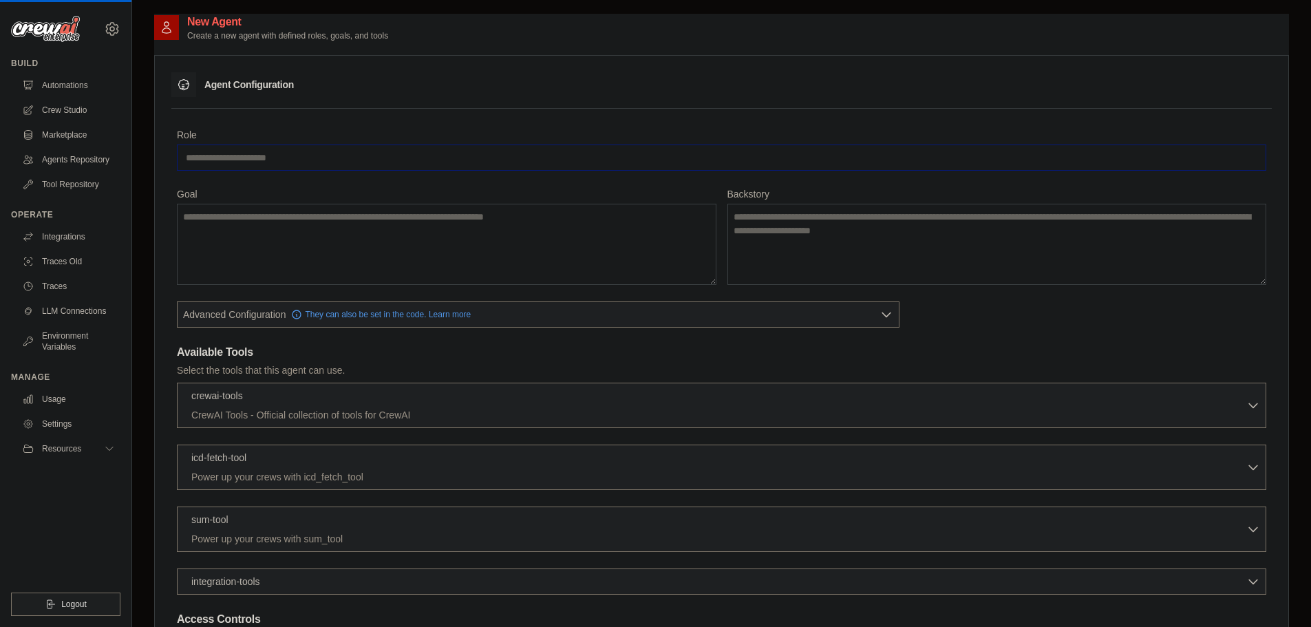
click at [306, 149] on input "Role" at bounding box center [721, 158] width 1089 height 26
click at [65, 415] on link "Settings" at bounding box center [70, 424] width 104 height 22
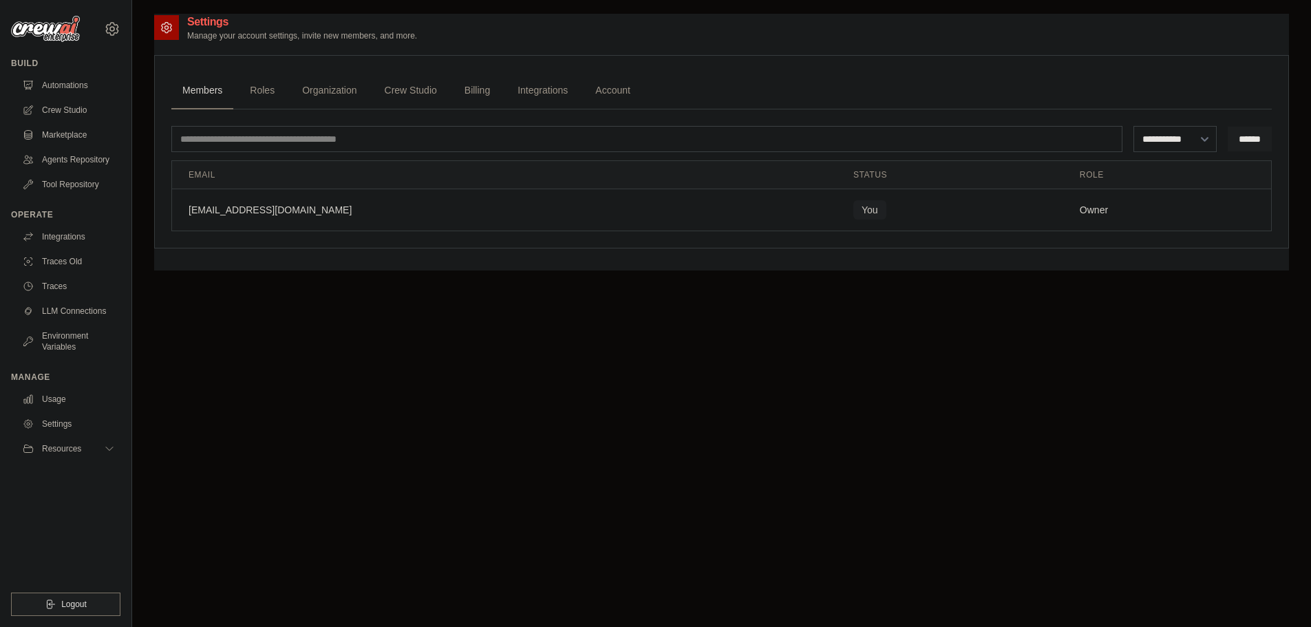
click at [66, 97] on ul "Automations Crew Studio Marketplace Agents Repository Tool Repository" at bounding box center [69, 134] width 104 height 121
click at [70, 89] on link "Automations" at bounding box center [70, 85] width 104 height 22
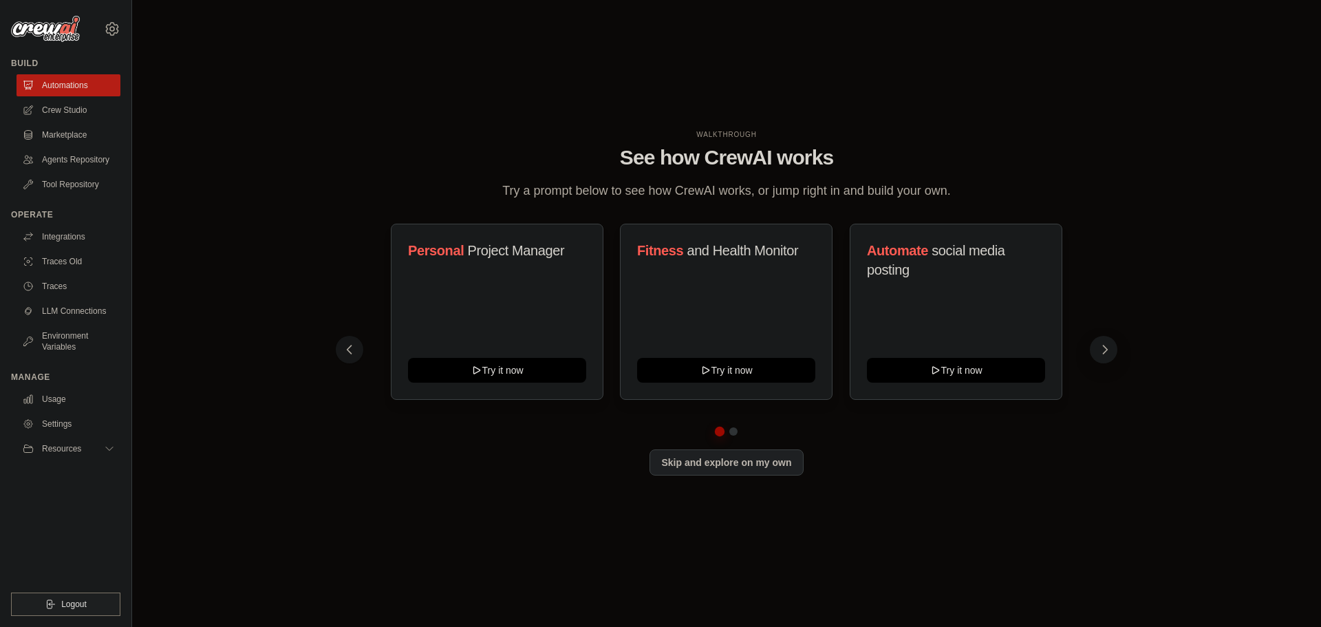
click at [1109, 344] on icon at bounding box center [1105, 350] width 14 height 14
drag, startPoint x: 350, startPoint y: 338, endPoint x: 339, endPoint y: 317, distance: 24.3
click at [350, 338] on button at bounding box center [350, 350] width 28 height 28
click at [55, 76] on link "Automations" at bounding box center [70, 85] width 104 height 22
click at [61, 115] on link "Crew Studio" at bounding box center [70, 110] width 104 height 22
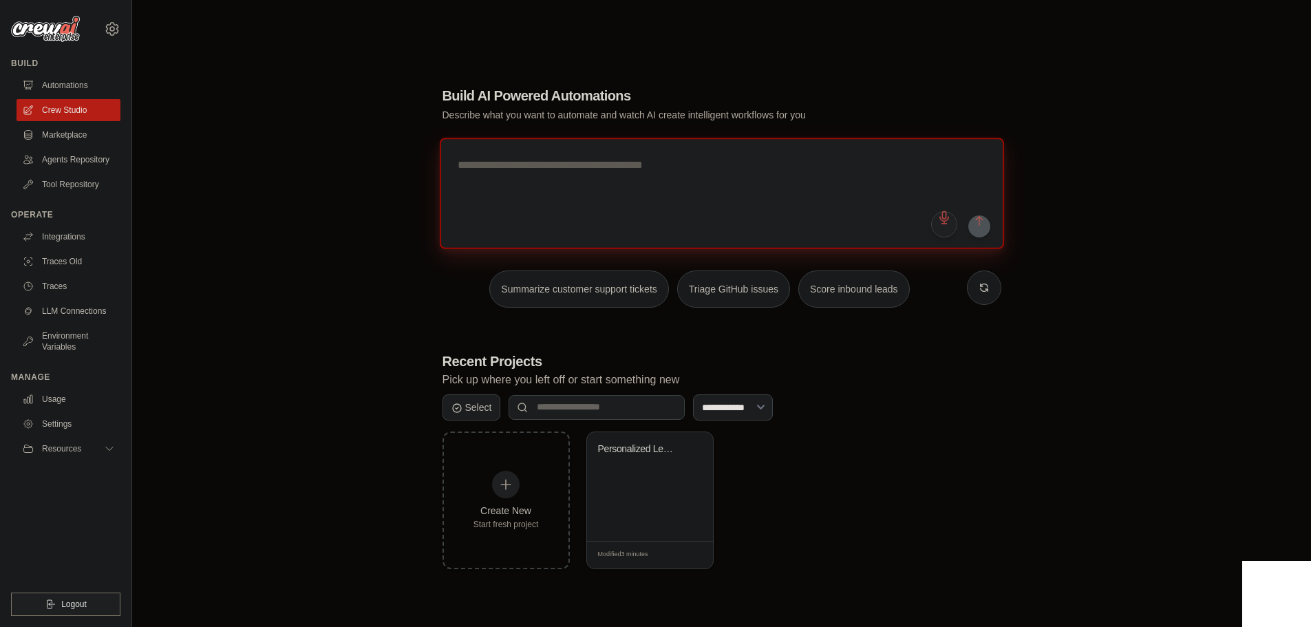
click at [507, 169] on textarea at bounding box center [721, 193] width 564 height 111
click at [70, 130] on link "Marketplace" at bounding box center [70, 135] width 104 height 22
